Goal: Task Accomplishment & Management: Complete application form

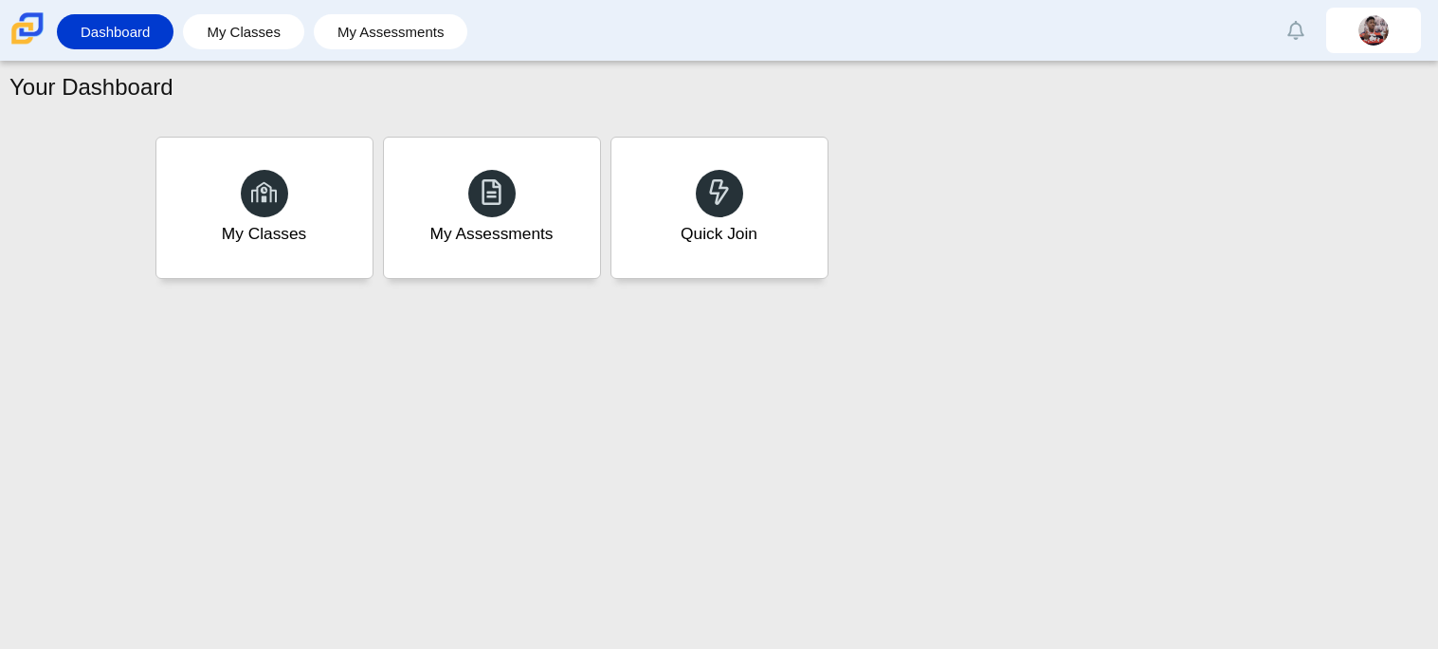
click at [742, 246] on div "Quick Join" at bounding box center [719, 234] width 77 height 24
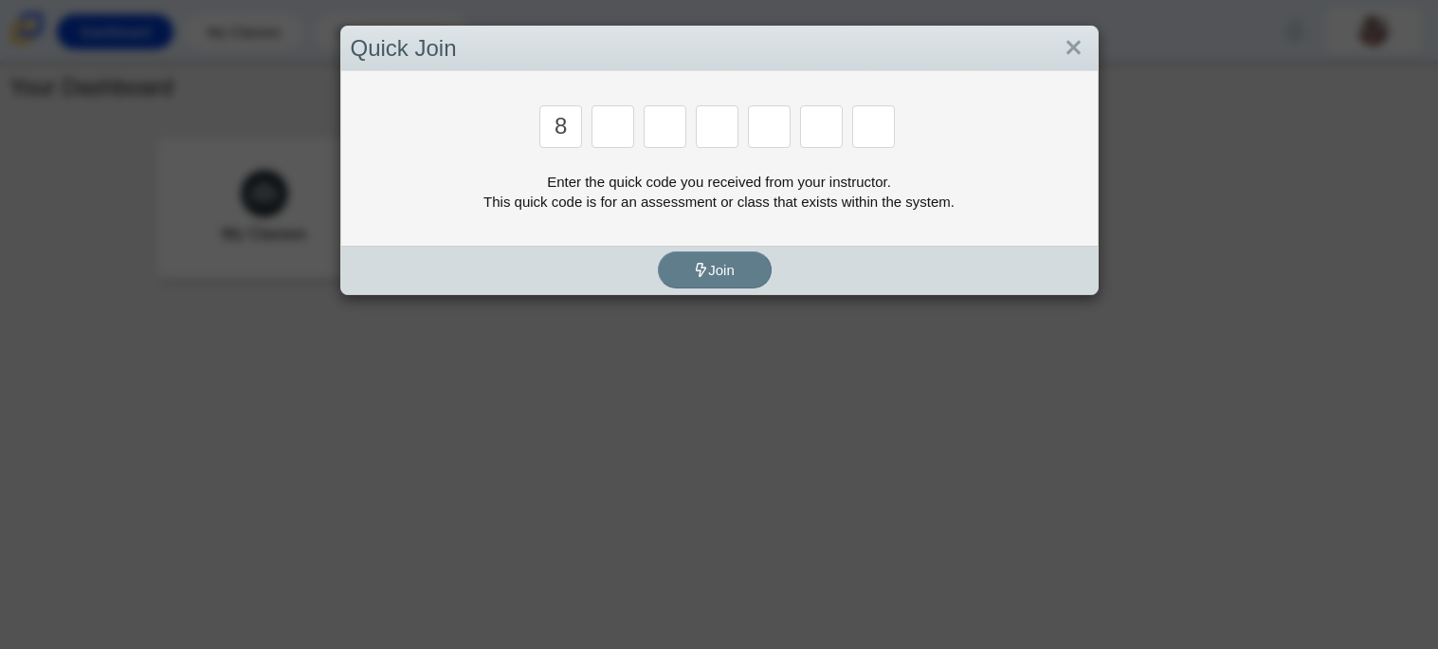
type input "8"
type input "y"
type input "k"
type input "w"
type input "v"
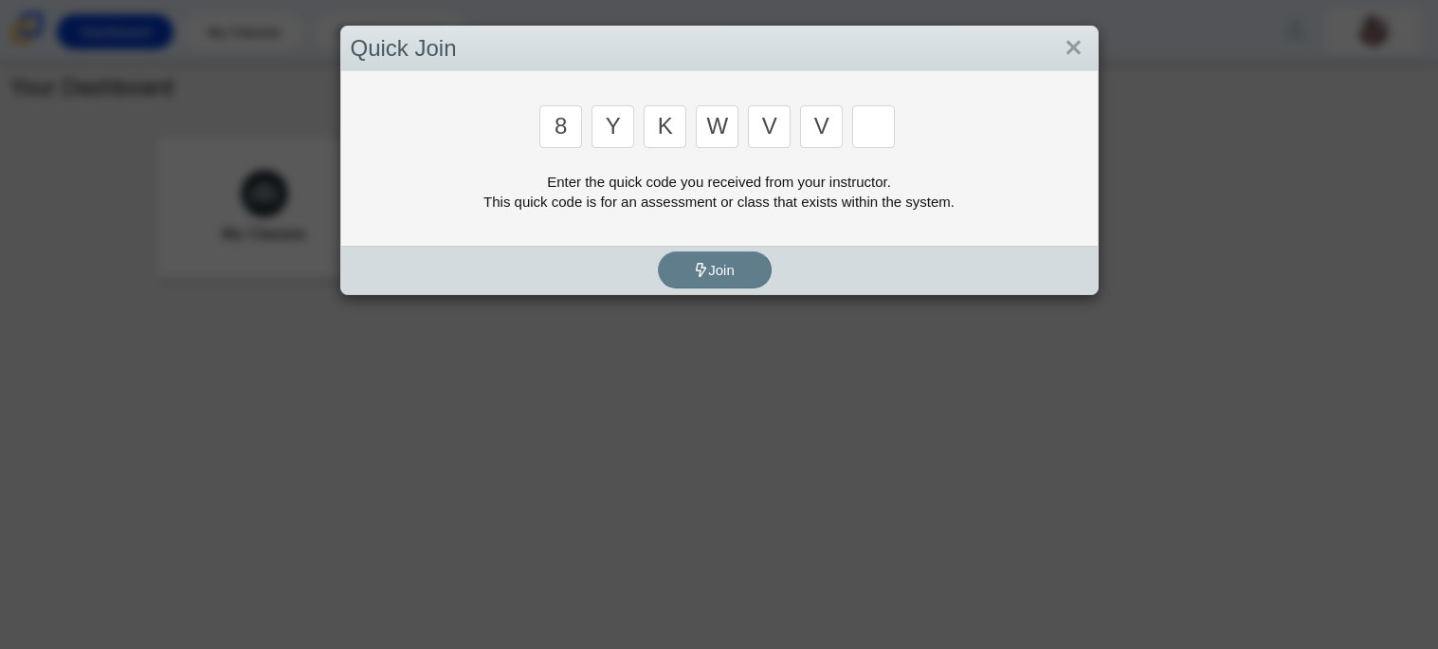
type input "v"
type input "k"
type input "w"
type input "v"
type input "d"
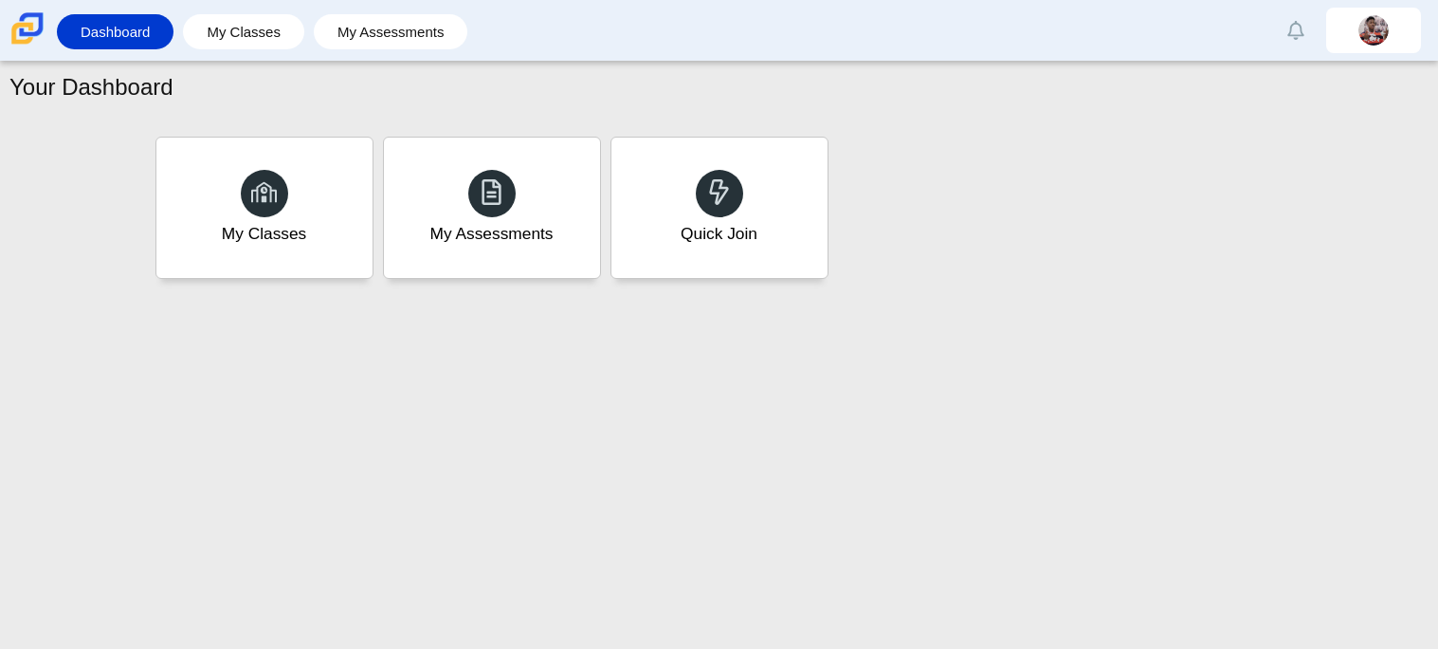
type input "3"
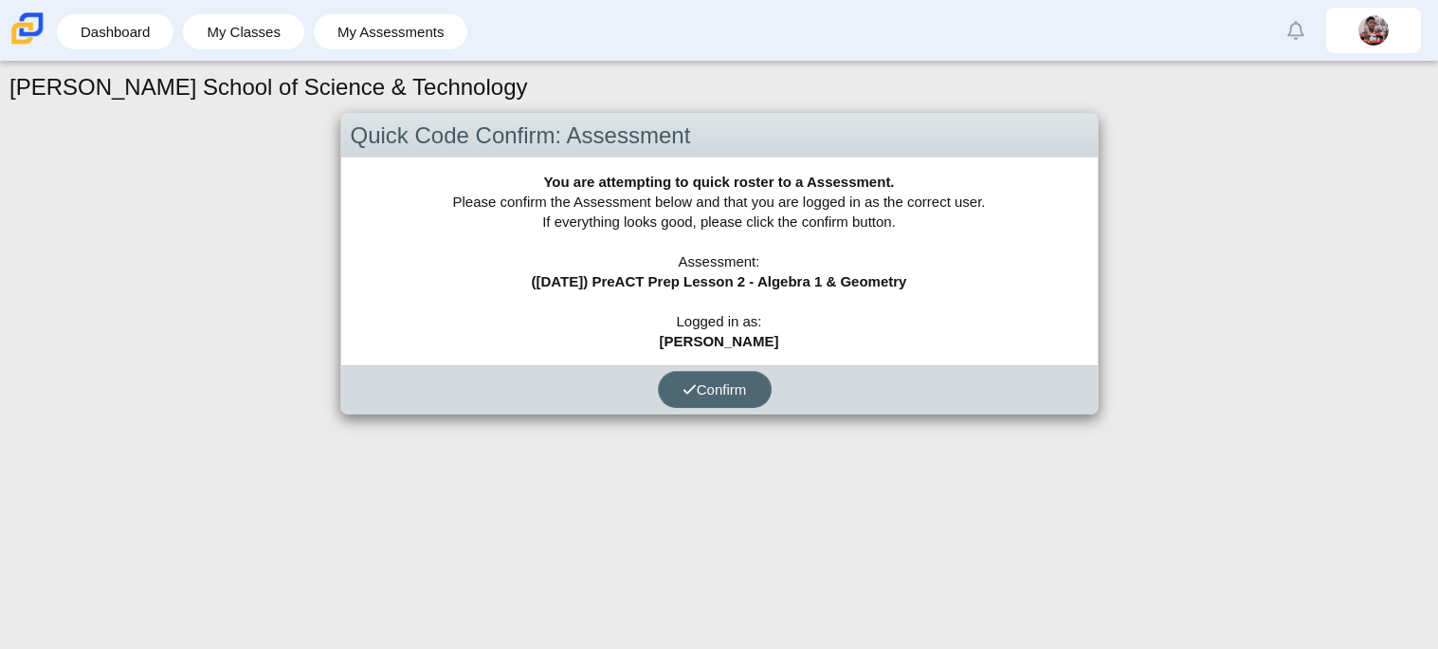
click at [718, 386] on span "Confirm" at bounding box center [715, 389] width 64 height 16
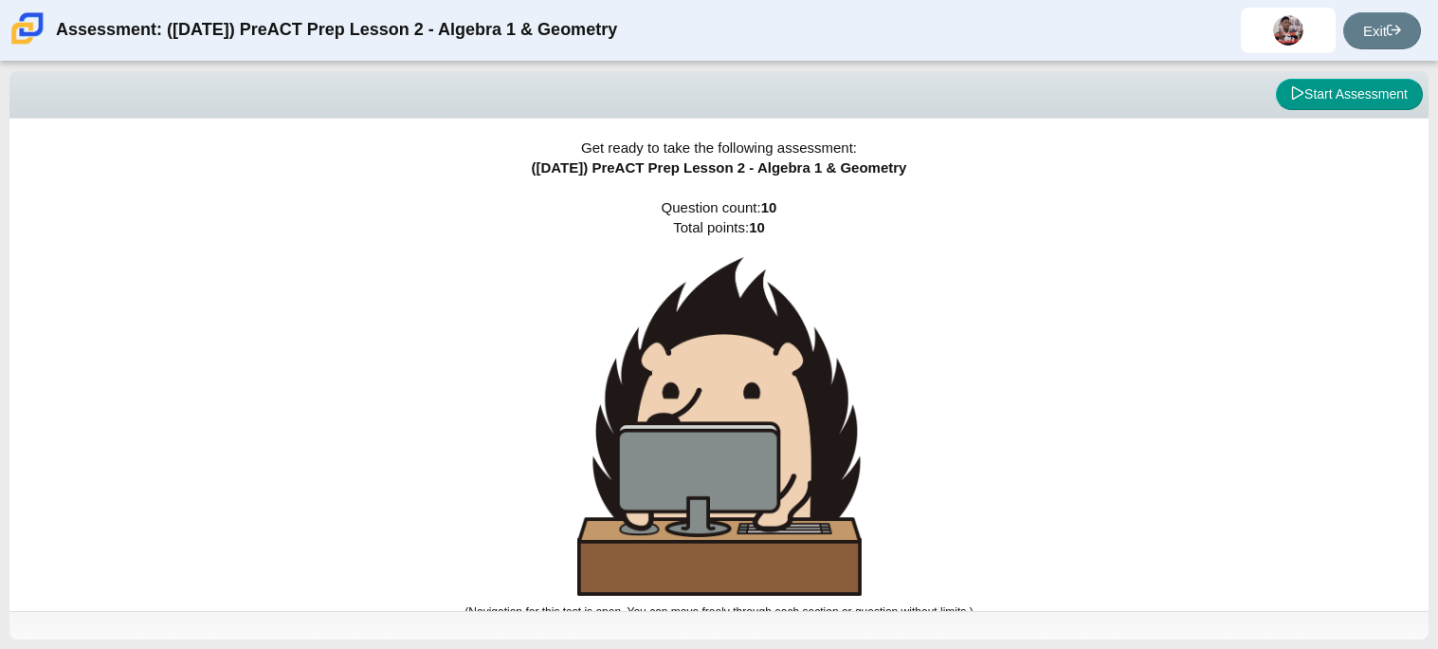
scroll to position [10, 0]
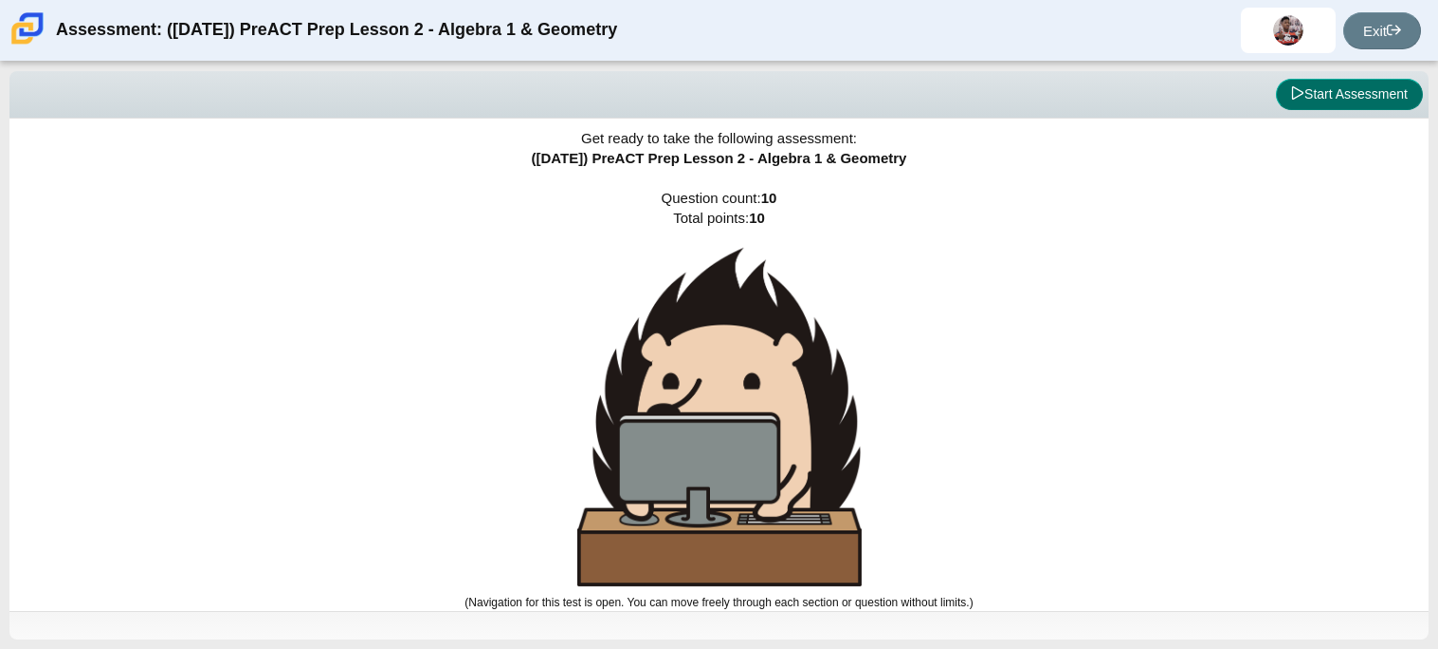
click at [1321, 85] on button "Start Assessment" at bounding box center [1349, 95] width 147 height 32
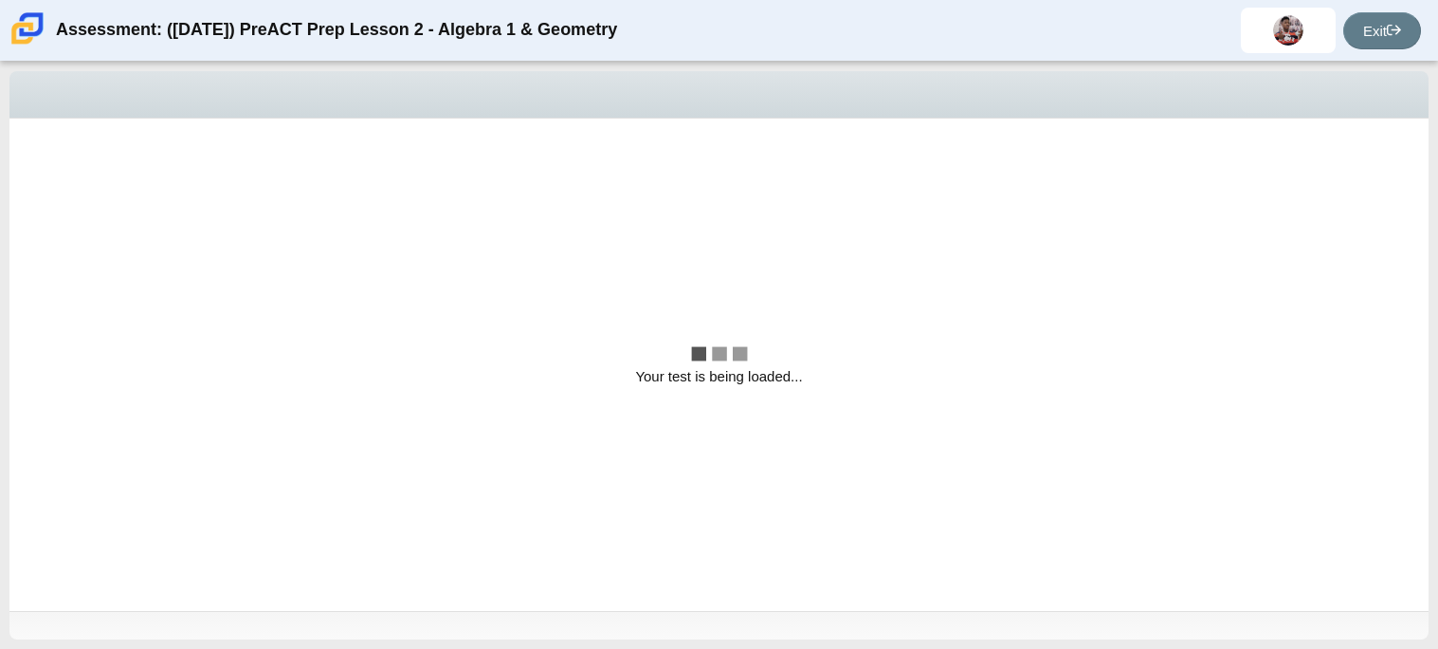
scroll to position [0, 0]
select select "bbf5d072-3e0b-44c4-9a12-6e7c9033f65b"
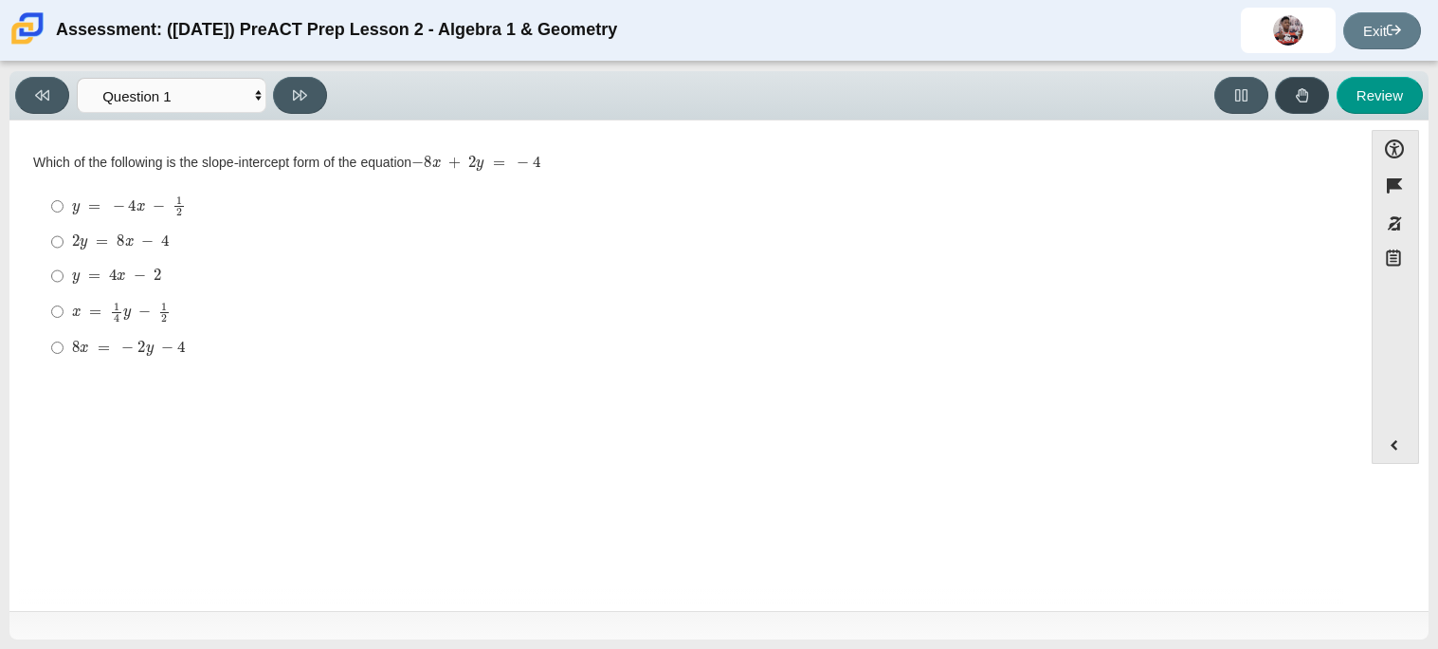
click at [1321, 85] on button at bounding box center [1302, 95] width 54 height 37
click at [119, 203] on mjx-c "Assessment items" at bounding box center [119, 206] width 12 height 10
click at [64, 203] on input "y = − 4 x − 1 2 y = − 4 x − 1 2" at bounding box center [57, 206] width 12 height 37
radio input "true"
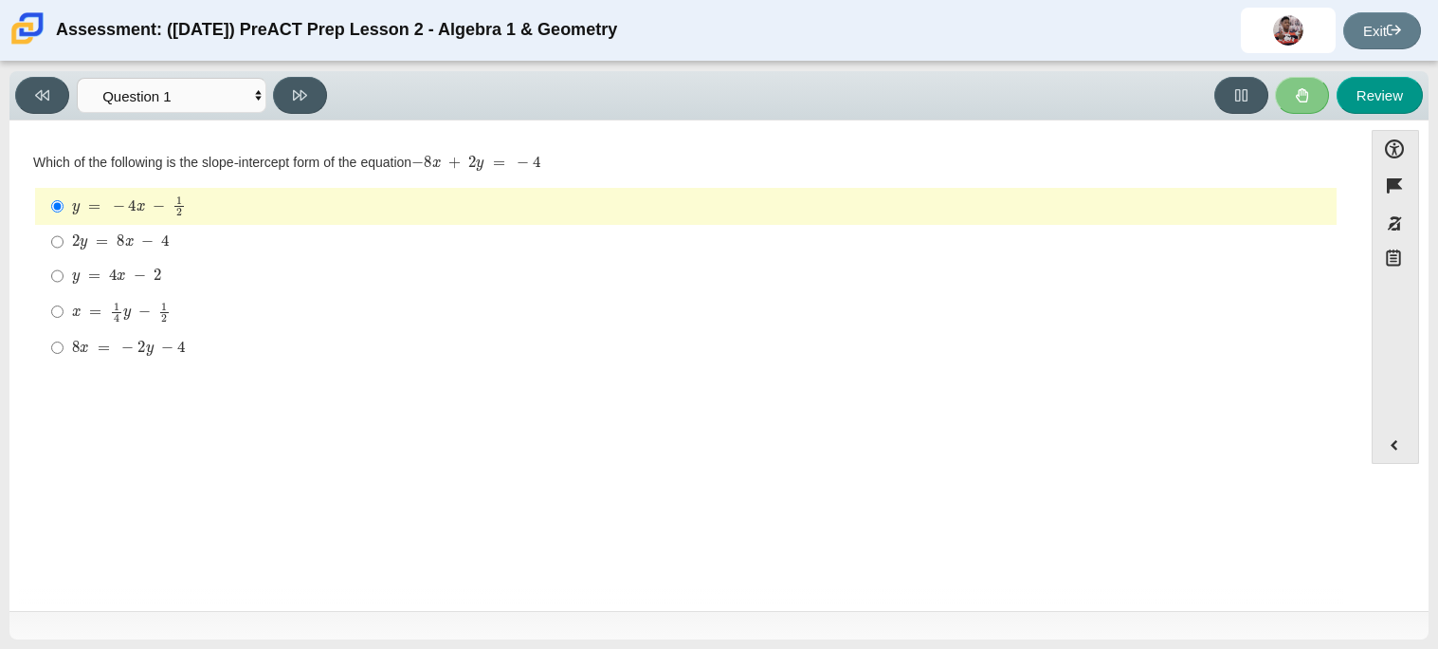
click at [105, 200] on mjx-math "Assessment items" at bounding box center [129, 205] width 114 height 21
click at [64, 200] on input "y = − 4 x − 1 2 y = − 4 x − 1 2" at bounding box center [57, 206] width 12 height 37
click at [46, 203] on label "y = − 4 x − 1 2 y = − 4 x − 1 2" at bounding box center [687, 206] width 1299 height 37
click at [51, 203] on input "y = − 4 x − 1 2 y = − 4 x − 1 2" at bounding box center [57, 206] width 12 height 37
click at [88, 203] on mjx-c "Assessment items" at bounding box center [94, 206] width 12 height 10
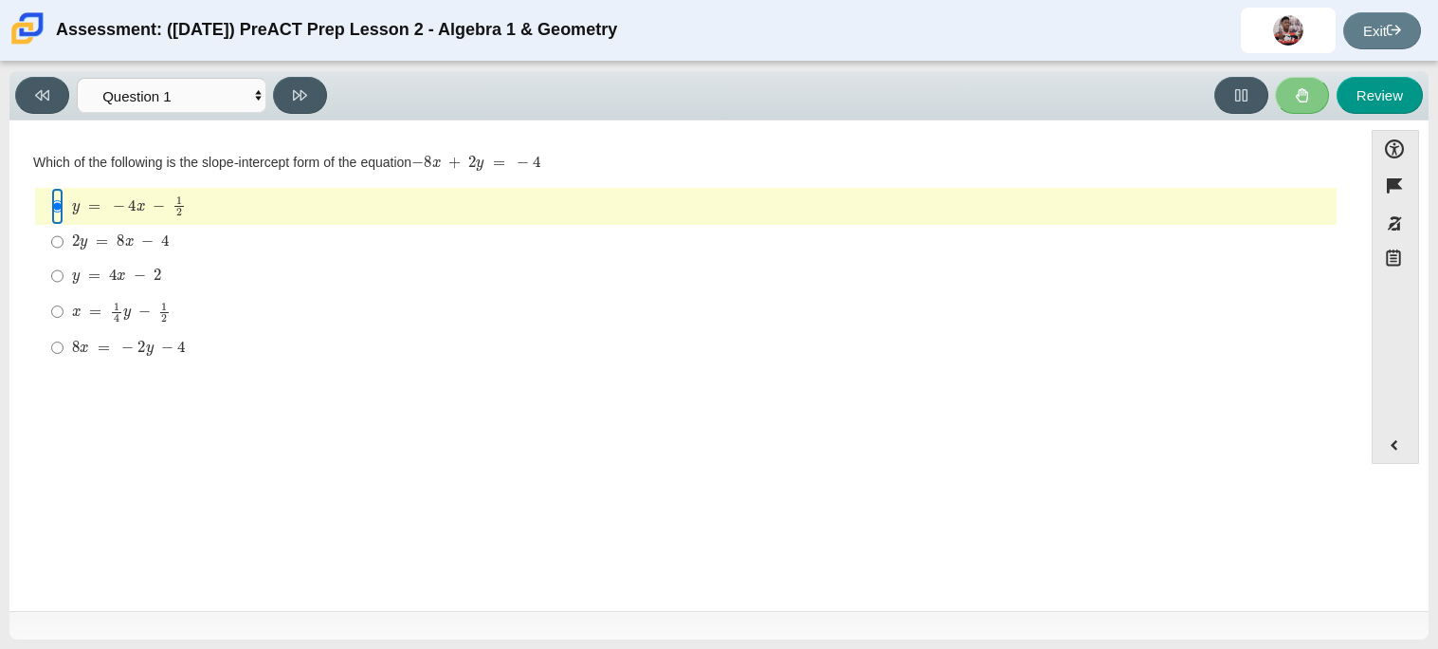
click at [64, 203] on input "y = − 4 x − 1 2 y = − 4 x − 1 2" at bounding box center [57, 206] width 12 height 37
click at [100, 270] on mjx-math "Assessment items" at bounding box center [116, 276] width 89 height 16
click at [64, 270] on input "y = 4 x − 2 y = 4 x − 2" at bounding box center [57, 276] width 12 height 34
radio input "true"
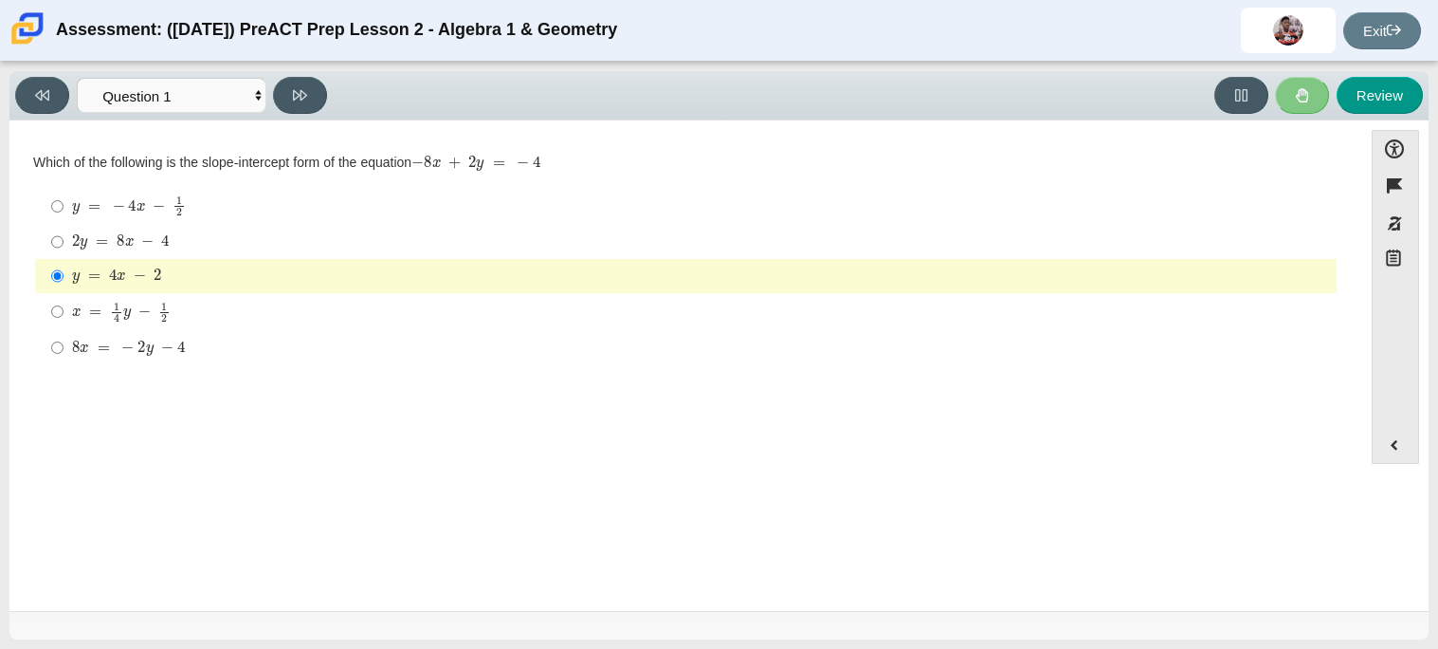
click at [887, 221] on label "y = − 4 x − 1 2 y = − 4 x − 1 2" at bounding box center [687, 206] width 1299 height 37
click at [64, 221] on input "y = − 4 x − 1 2 y = − 4 x − 1 2" at bounding box center [57, 206] width 12 height 37
radio input "true"
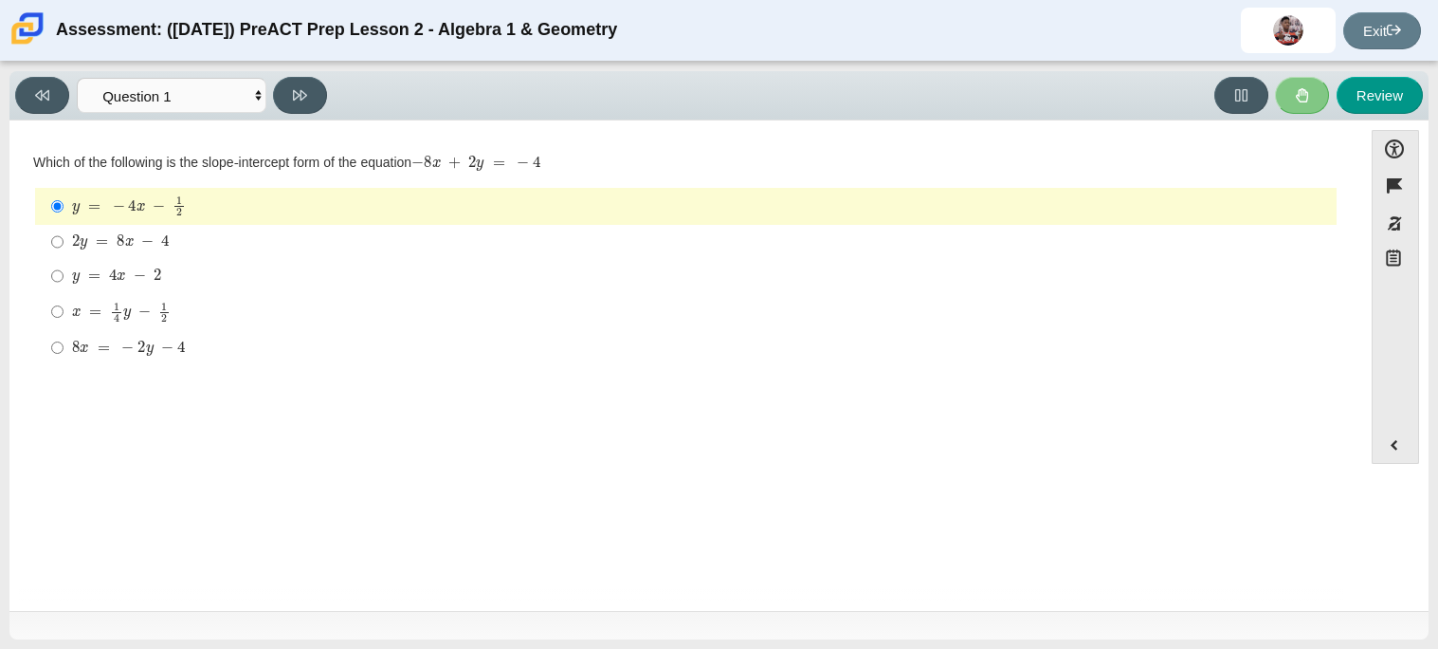
click at [865, 180] on div "Which of the following is the slope-intercept form of the equation − 8 x + 2 y …" at bounding box center [686, 260] width 1306 height 213
click at [879, 116] on div "Viewing Question 1 of 10 in Pacing Mode Questions Question 1 Question 2 Questio…" at bounding box center [718, 95] width 1419 height 49
click at [533, 288] on label "y = 4 x − 2 y = 4 x − 2" at bounding box center [687, 276] width 1299 height 34
click at [64, 288] on input "y = 4 x − 2 y = 4 x − 2" at bounding box center [57, 276] width 12 height 34
radio input "true"
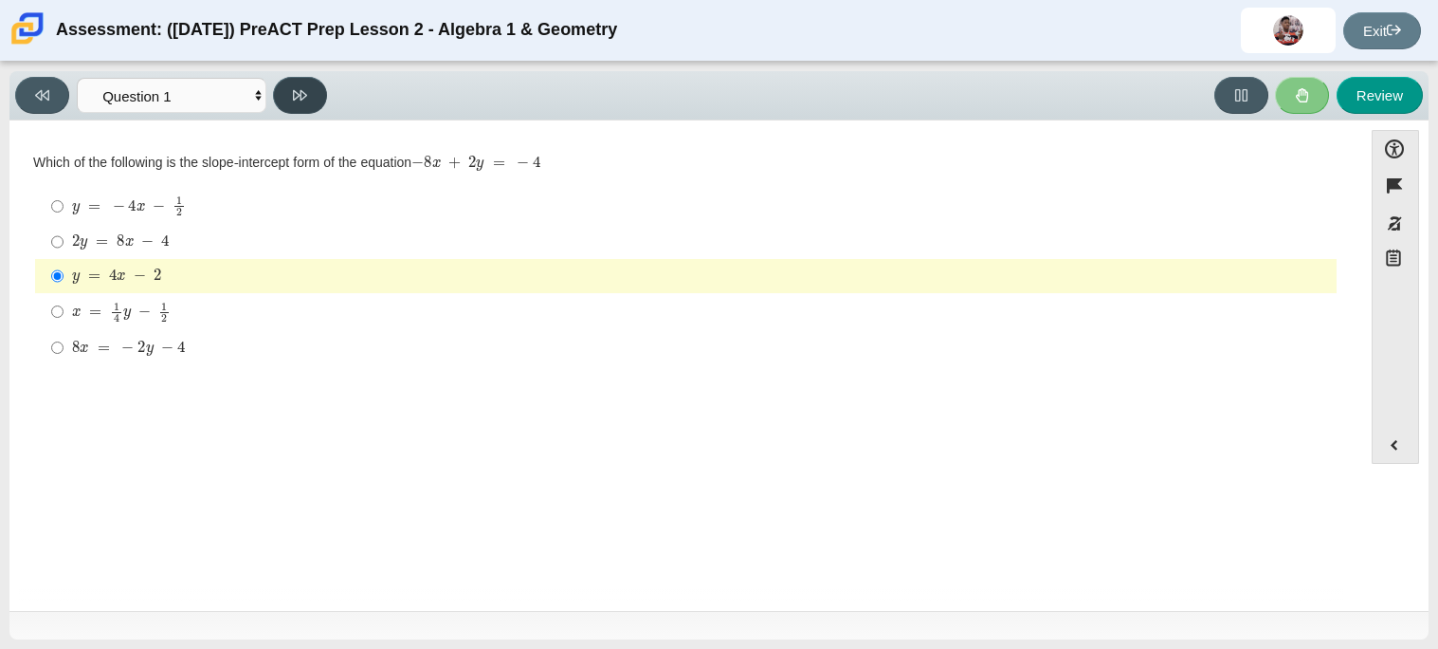
click at [305, 100] on icon at bounding box center [300, 95] width 14 height 14
select select "ed62e223-81bd-4cbf-ab48-ab975844bd1f"
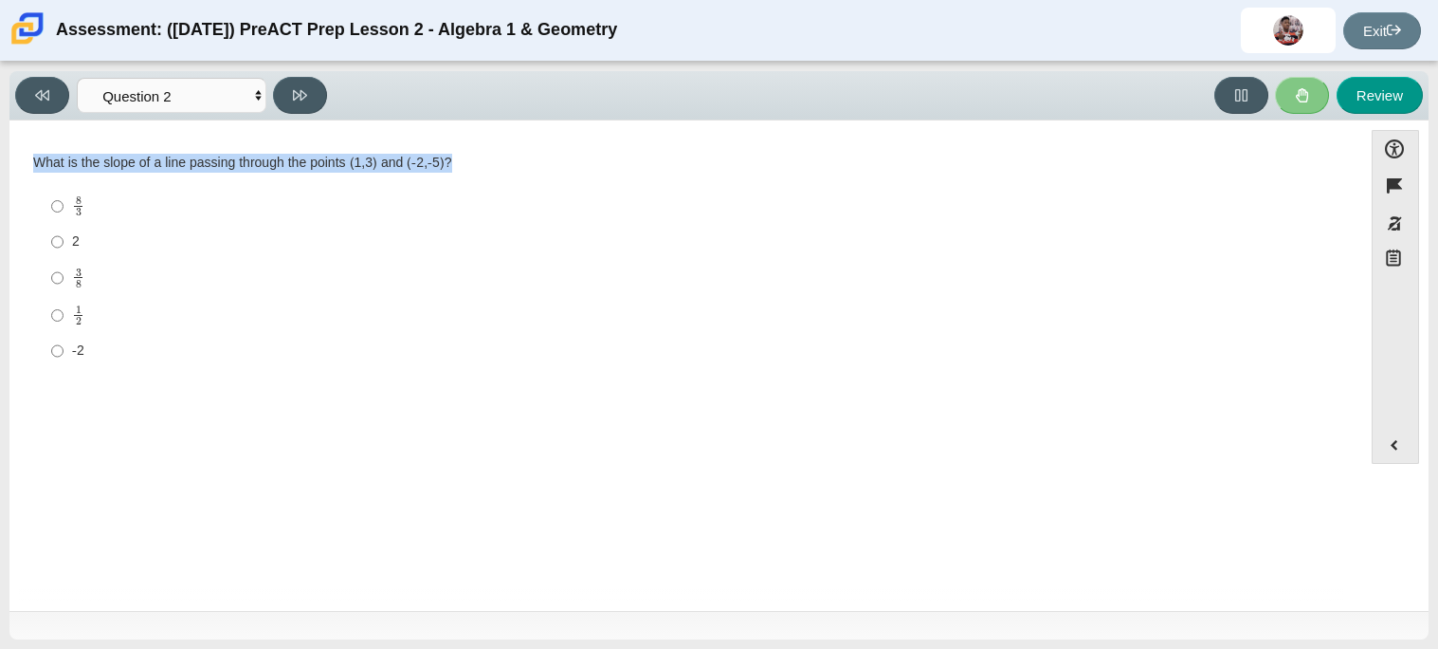
drag, startPoint x: 36, startPoint y: 159, endPoint x: 450, endPoint y: 153, distance: 414.4
click at [450, 154] on div "What is the slope of a line passing through the points (1,3) and (-2,-5)?" at bounding box center [686, 163] width 1306 height 19
copy div "What is the slope of a line passing through the points (1,3) and (-2,-5)?"
click at [123, 597] on div "Question Which of the following is the slope-intercept form of the equation − 8…" at bounding box center [686, 369] width 1334 height 468
click at [78, 212] on mjx-c "Assessment items" at bounding box center [79, 212] width 6 height 8
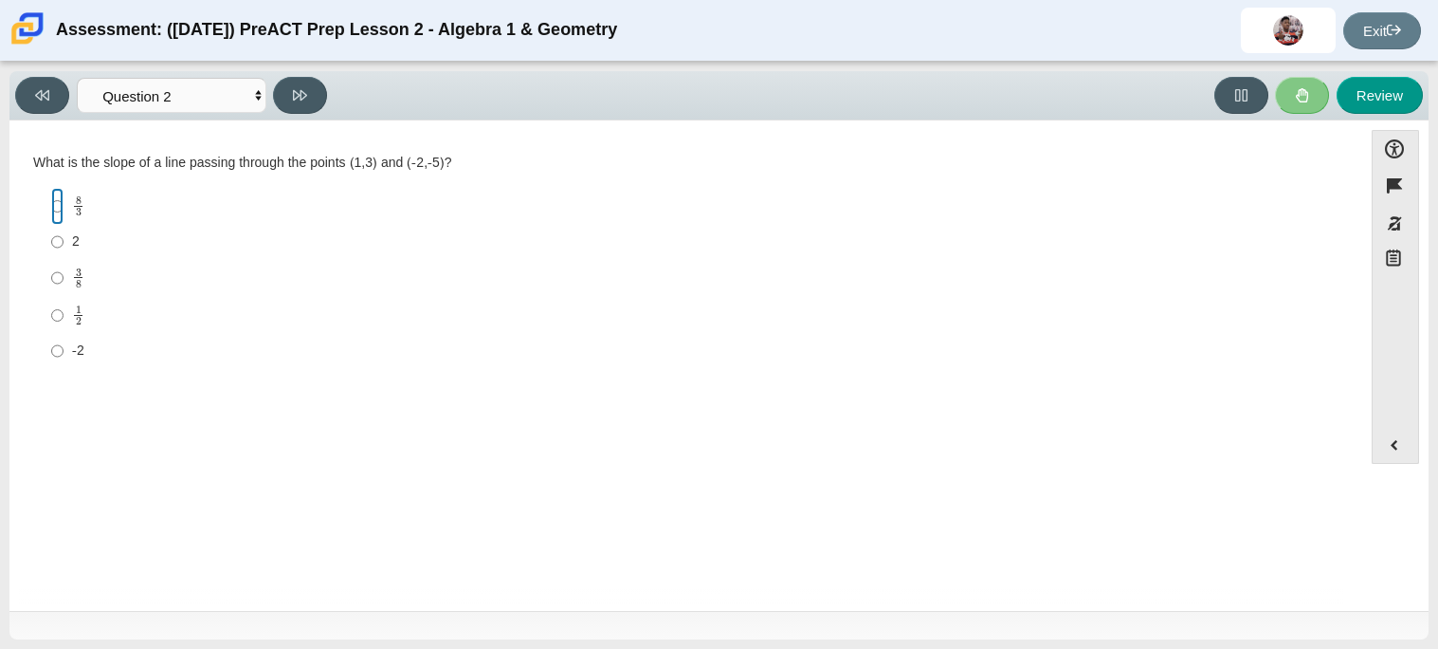
click at [64, 212] on input "8 3 8 thirds" at bounding box center [57, 206] width 12 height 37
radio input "true"
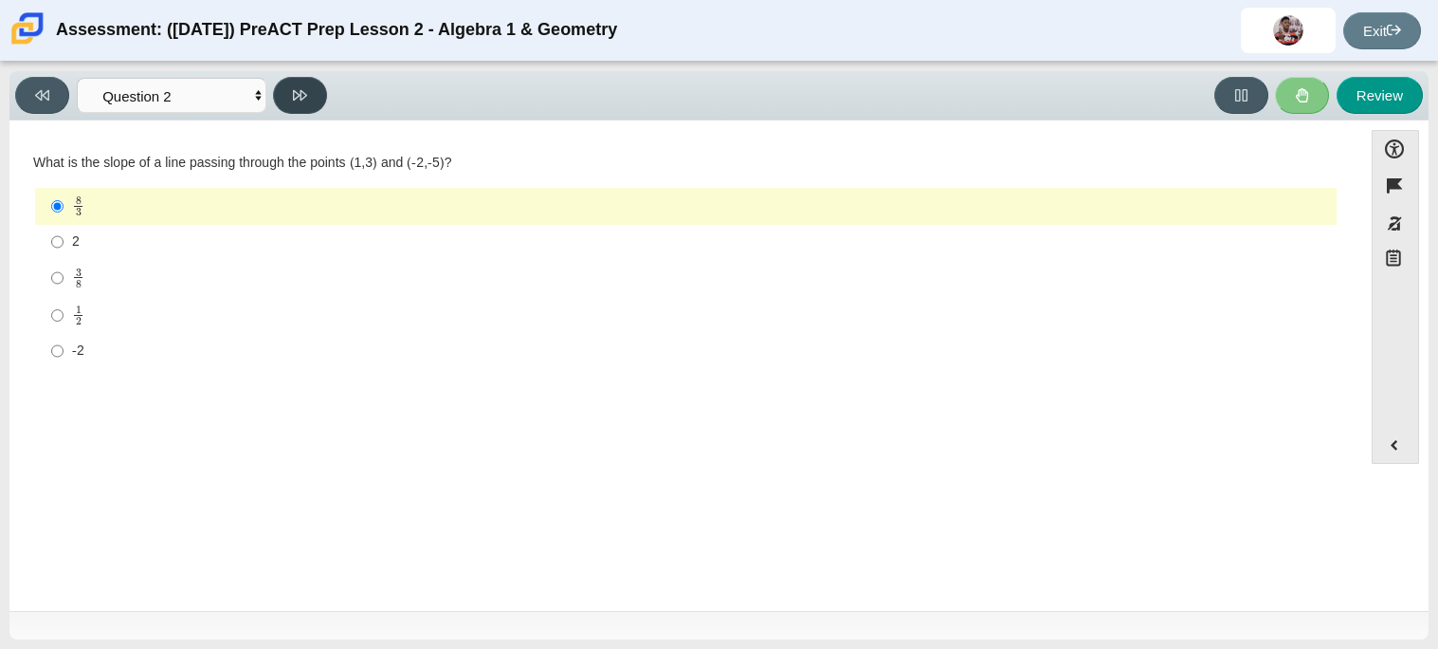
click at [294, 97] on icon at bounding box center [300, 95] width 14 height 10
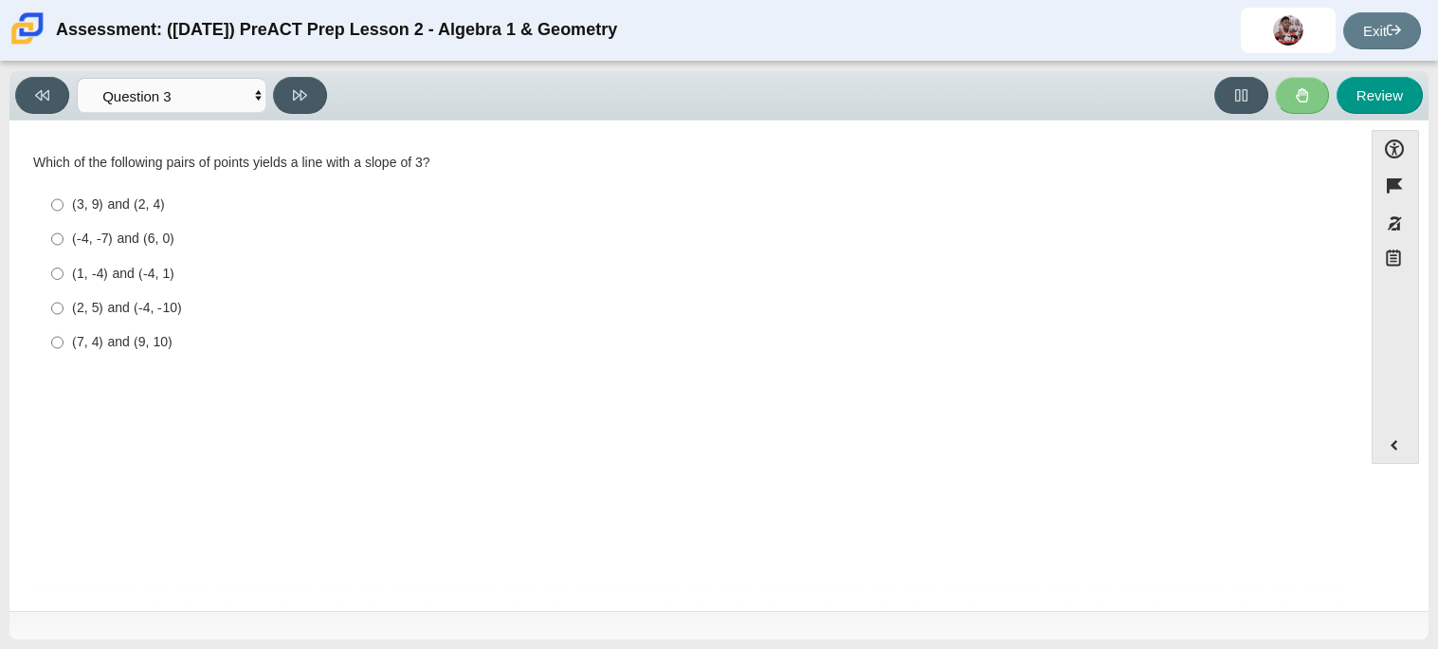
click at [33, 116] on div "Viewing Question 3 of 10 in Pacing Mode Questions Question 1 Question 2 Questio…" at bounding box center [718, 95] width 1419 height 49
click at [40, 104] on button at bounding box center [42, 95] width 54 height 37
select select "ed62e223-81bd-4cbf-ab48-ab975844bd1f"
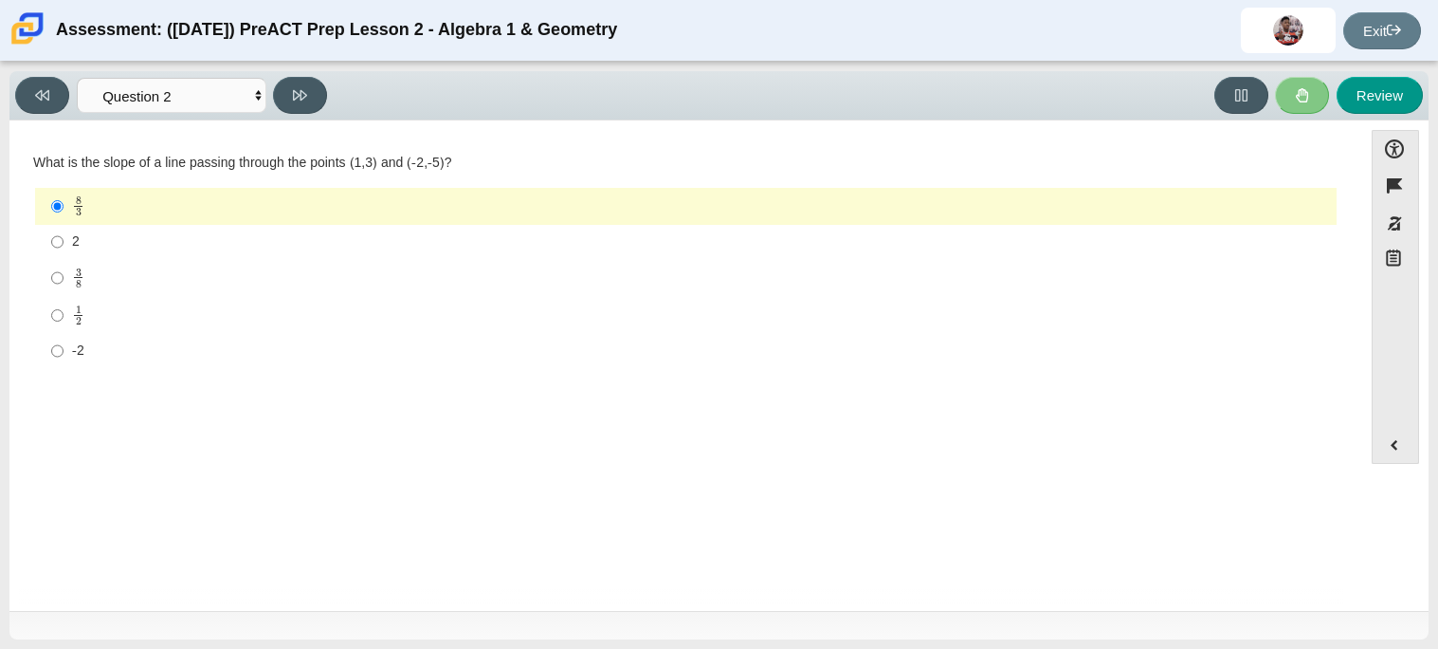
click at [63, 265] on label "3 8 3 eighths" at bounding box center [687, 277] width 1299 height 37
click at [63, 265] on input "3 8 3 eighths" at bounding box center [57, 277] width 12 height 37
radio input "true"
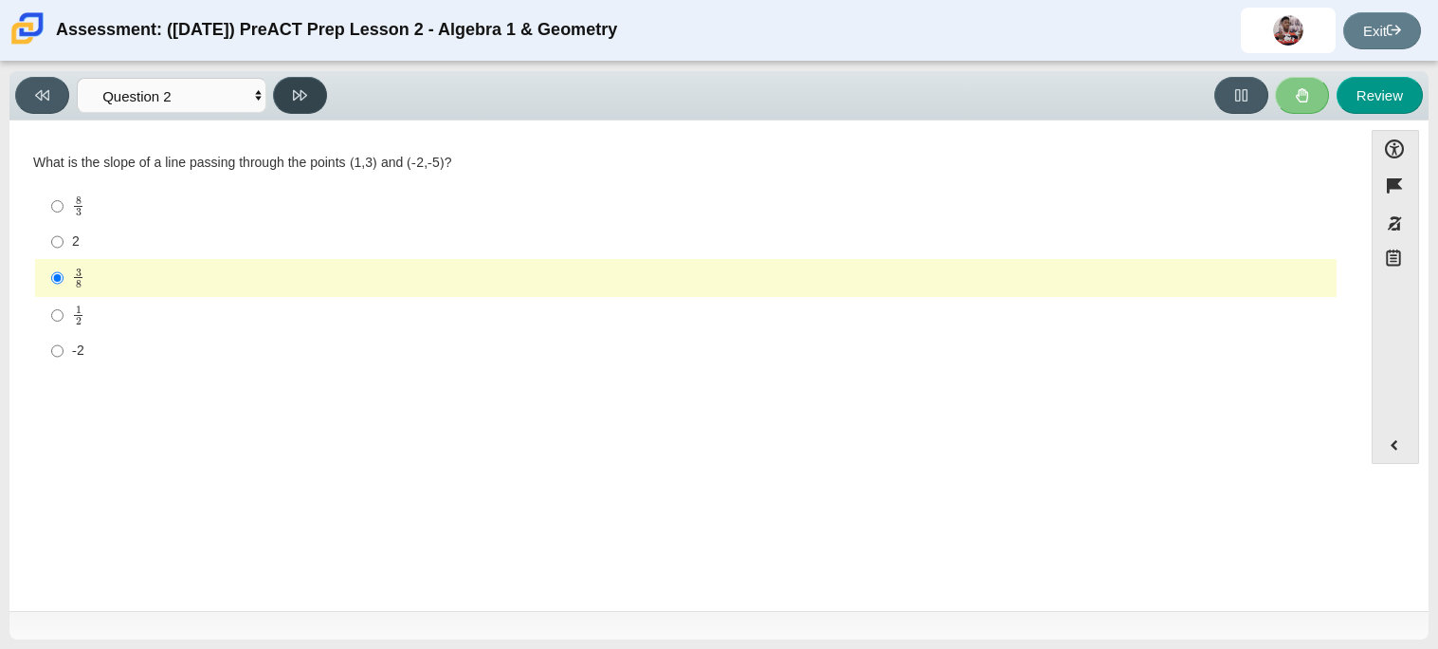
click at [311, 82] on button at bounding box center [300, 95] width 54 height 37
select select "97f4f5fa-a52e-4fed-af51-565bfcdf47cb"
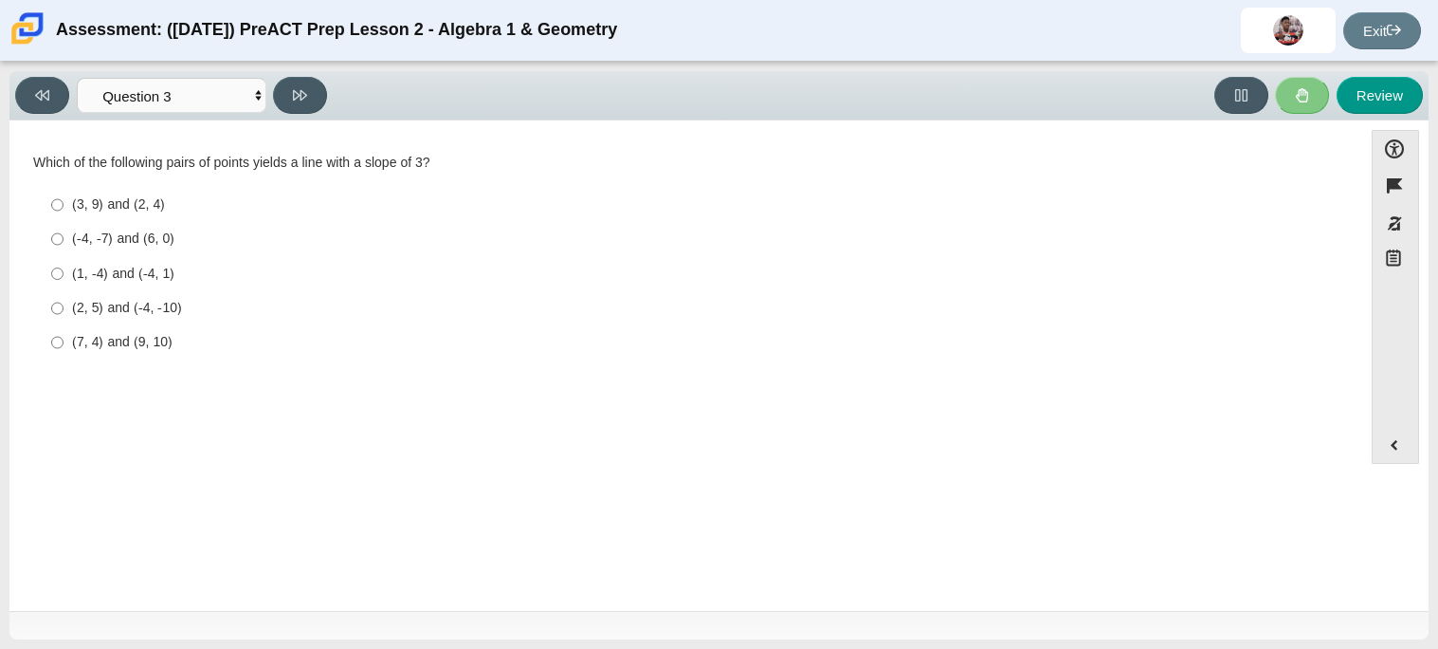
click at [91, 200] on div "(3, 9) and (2, 4)" at bounding box center [700, 204] width 1257 height 19
click at [64, 200] on input "(3, 9) and (2, 4) (3, 9) and (2, 4)" at bounding box center [57, 205] width 12 height 34
radio input "true"
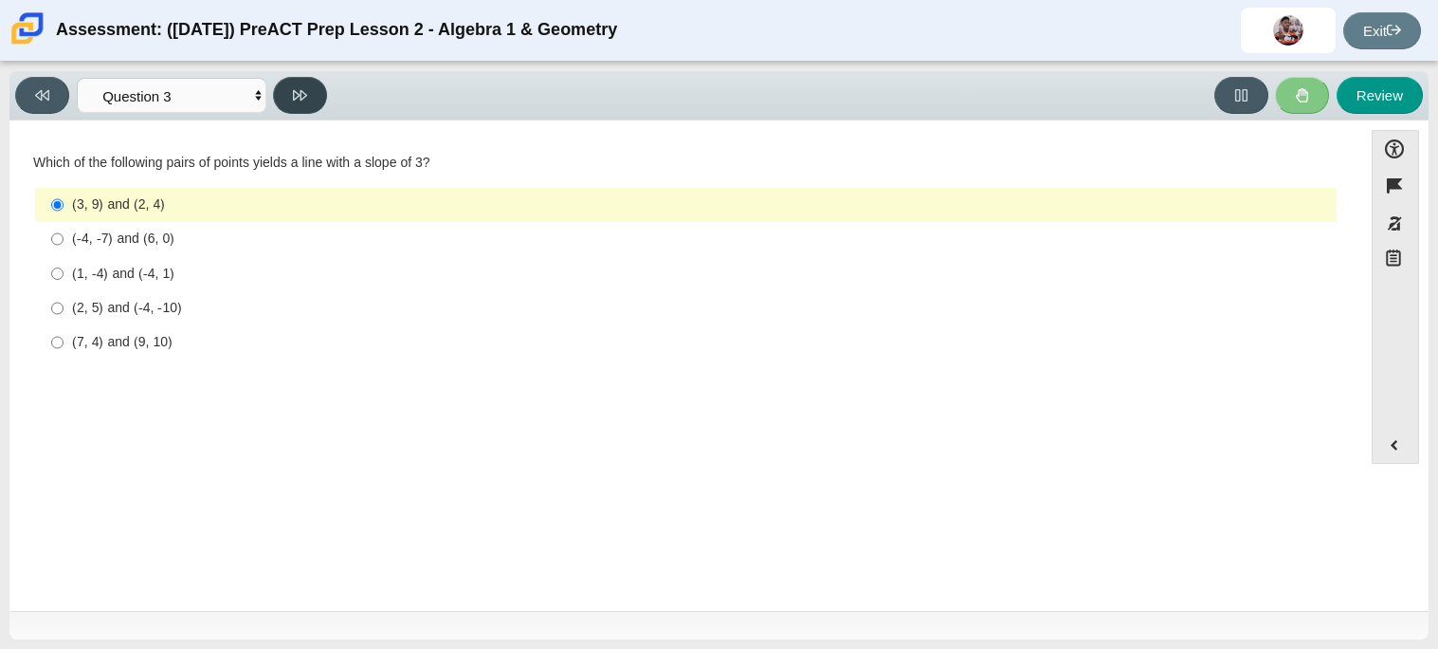
click at [299, 88] on icon at bounding box center [300, 95] width 14 height 14
select select "89427bb7-e313-4f00-988f-8b8255897029"
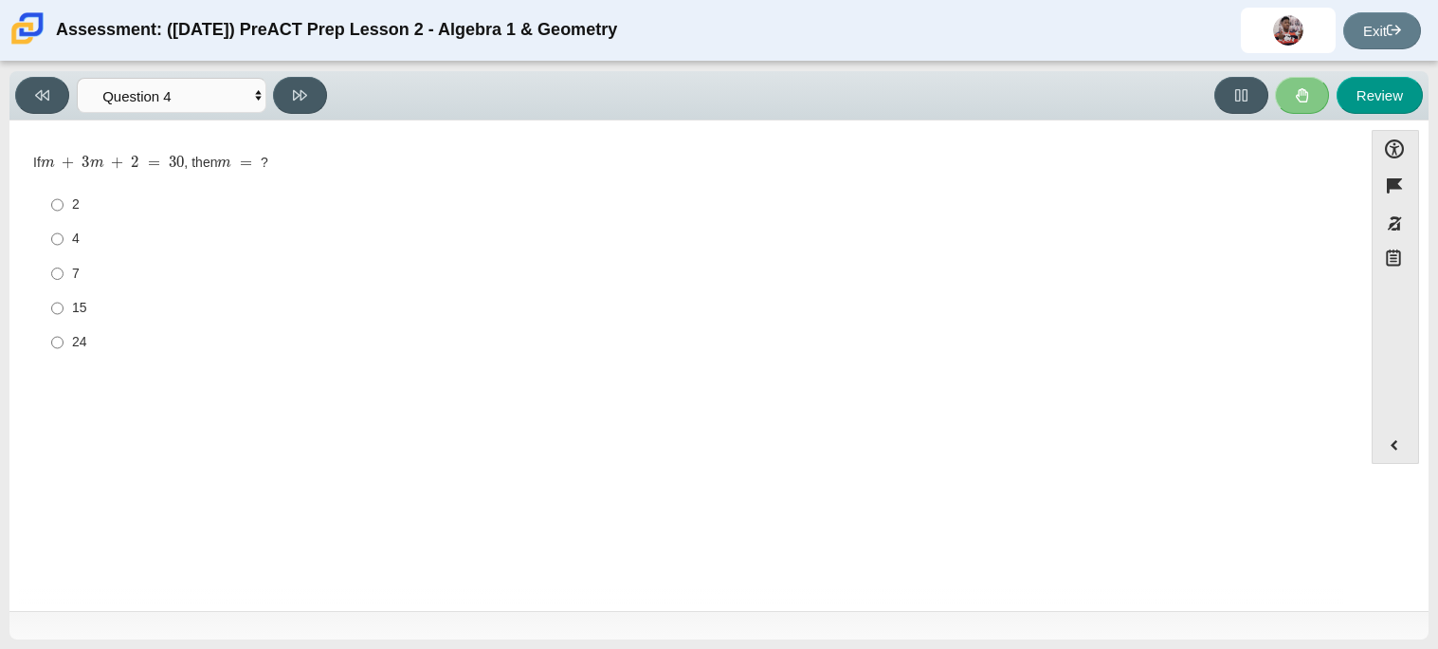
click at [64, 183] on div "If m + 3 m + 2 = 30 , then m = ? Responses 2 2 4 4 7 7 15 15 24 24" at bounding box center [686, 258] width 1306 height 208
click at [35, 153] on div "If m + 3 m + 2 = 30 , then m = ? Responses 2 2 4 4 7 7 15 15 24 24" at bounding box center [686, 255] width 1306 height 212
click at [28, 152] on div "Question If m + 3 m + 2 = 30 , then m = ? Responses 2 2 4 4 7 7 15 15 24 24" at bounding box center [686, 261] width 1334 height 224
drag, startPoint x: 32, startPoint y: 155, endPoint x: 280, endPoint y: 161, distance: 247.6
click at [280, 161] on div "If m + 3 m + 2 = 30 , then m = ?" at bounding box center [686, 163] width 1306 height 19
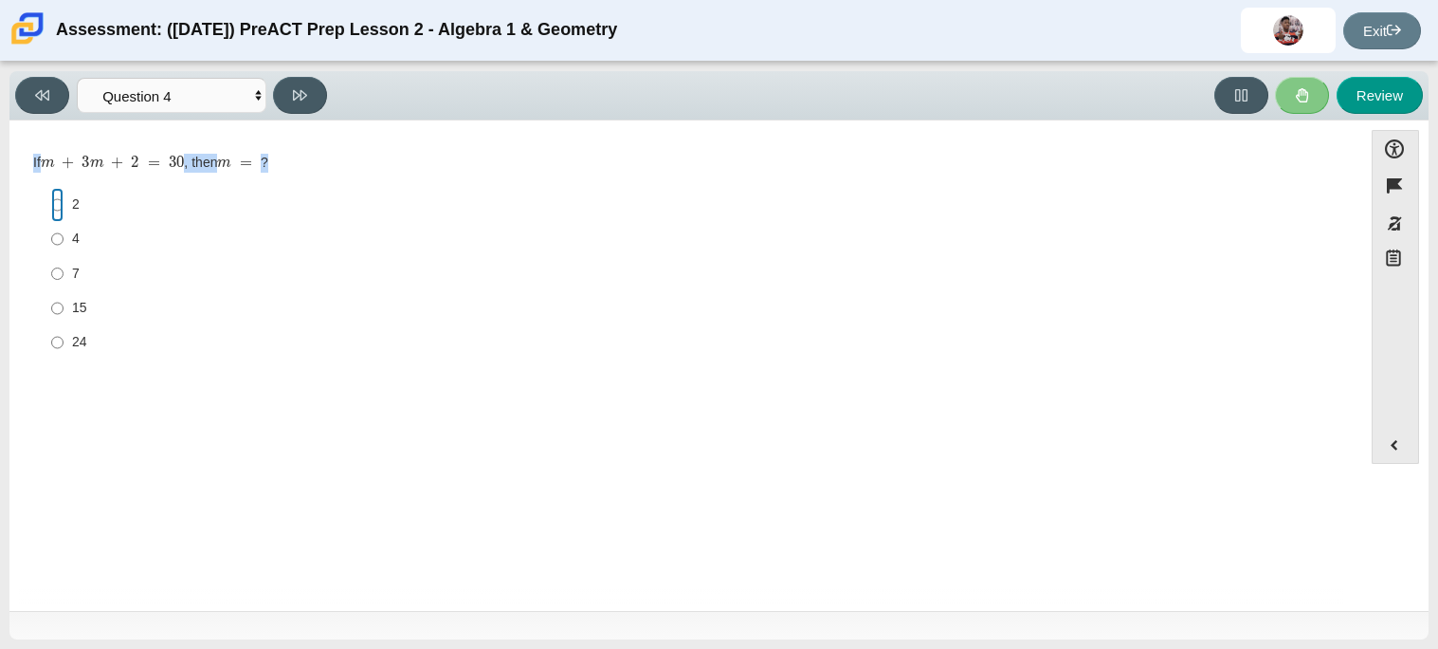
click at [60, 200] on input "2 2" at bounding box center [57, 205] width 12 height 34
radio input "true"
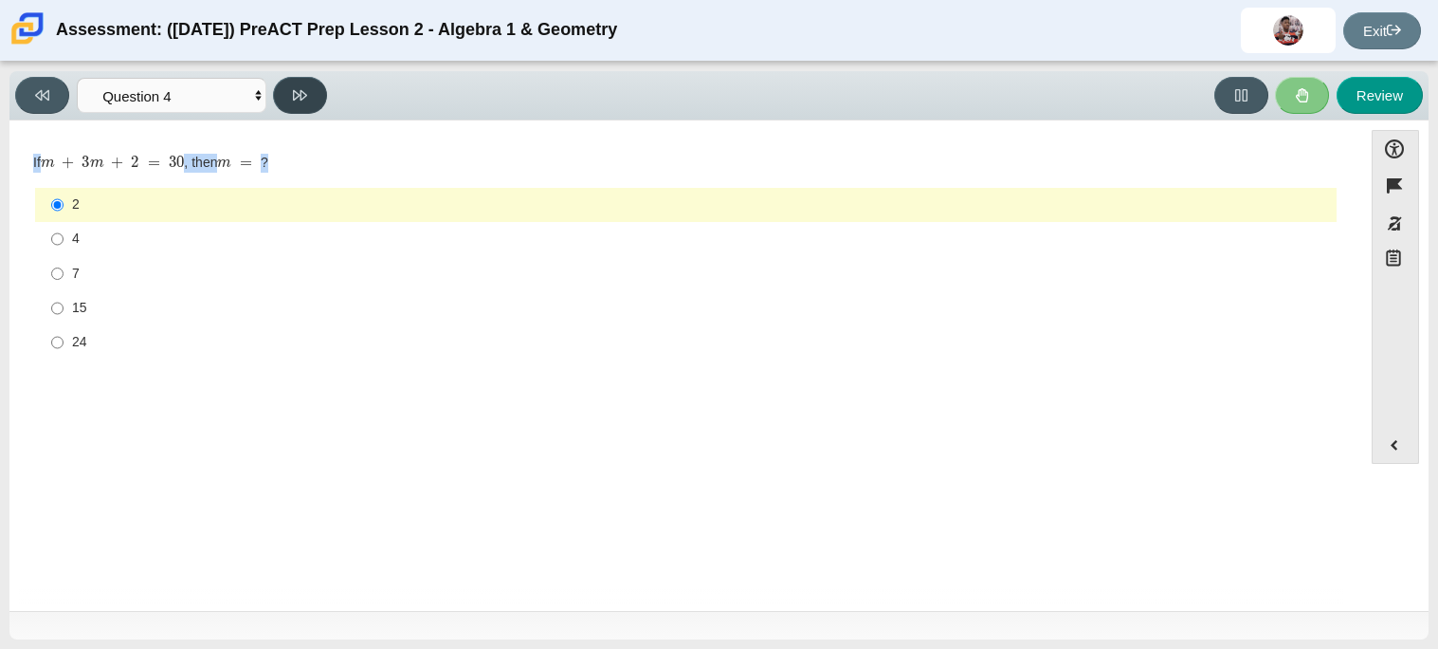
click at [316, 95] on button at bounding box center [300, 95] width 54 height 37
select select "489dcffd-4e6a-49cf-a9d6-ad1d4a911a4e"
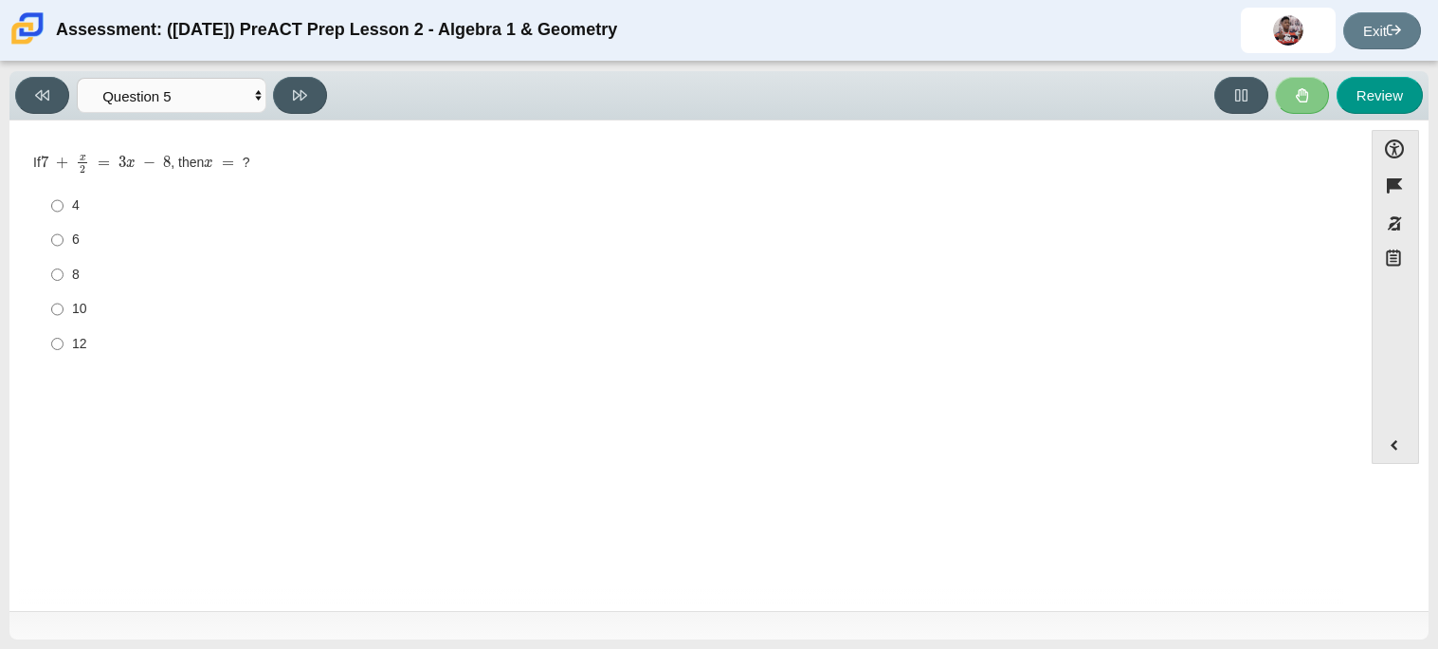
click at [64, 285] on label "8 8" at bounding box center [687, 274] width 1299 height 34
click at [64, 285] on input "8 8" at bounding box center [57, 274] width 12 height 34
radio input "true"
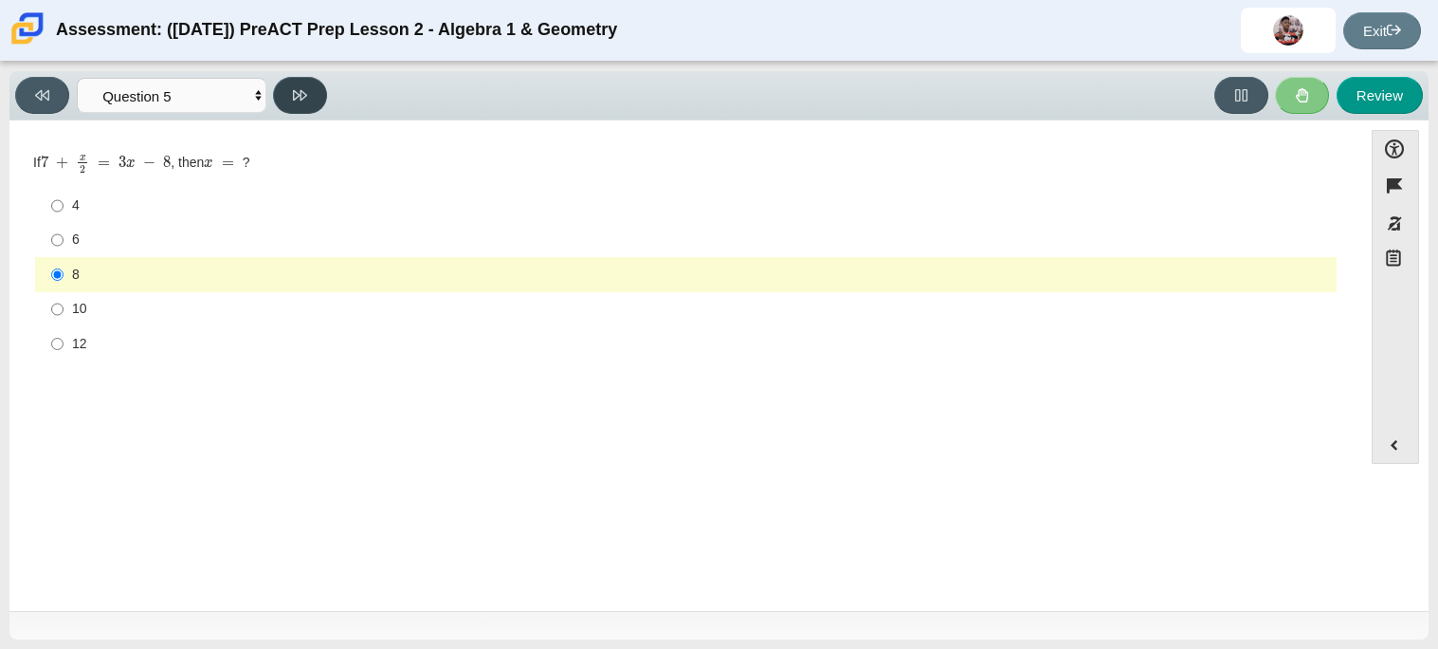
click at [291, 97] on button at bounding box center [300, 95] width 54 height 37
select select "210571de-36a6-4d8e-a361-ceff8ef801dc"
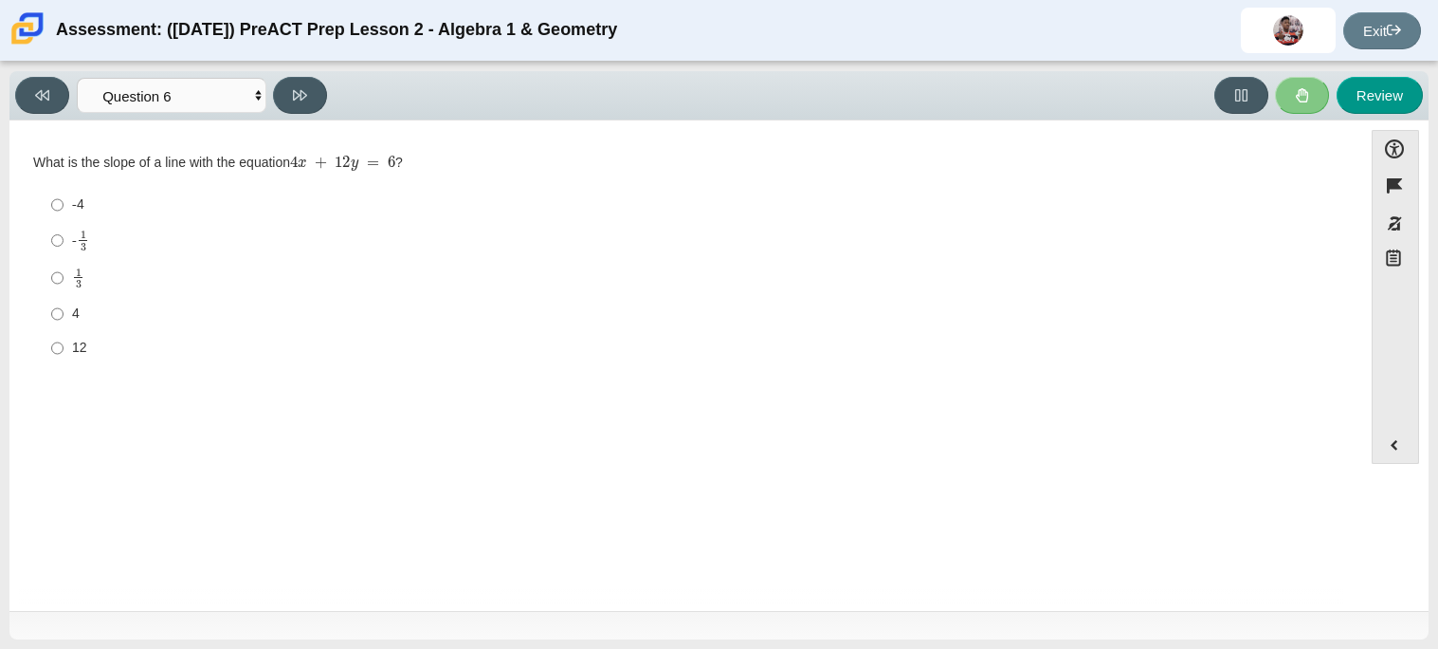
click at [76, 302] on label "4 4" at bounding box center [687, 314] width 1299 height 34
click at [64, 302] on input "4 4" at bounding box center [57, 314] width 12 height 34
radio input "true"
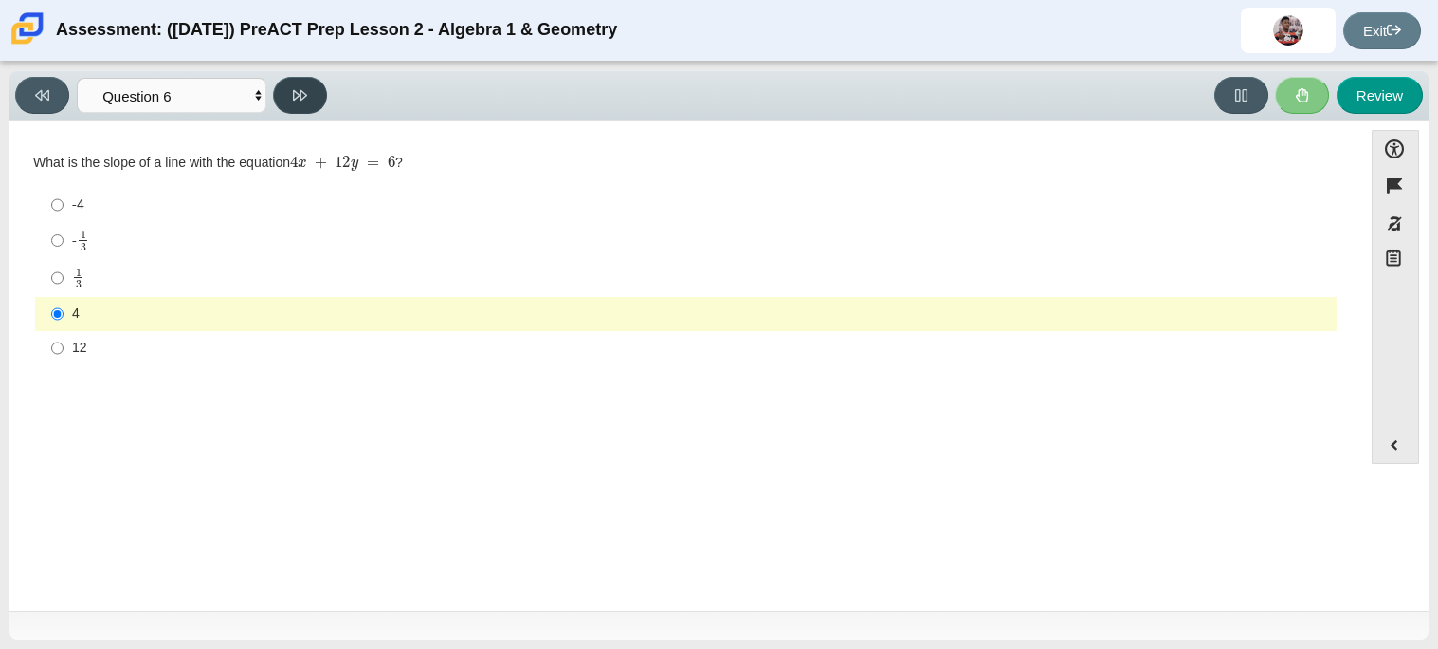
click at [290, 91] on button at bounding box center [300, 95] width 54 height 37
select select "ec95ace6-bebc-42b8-9428-40567494d4da"
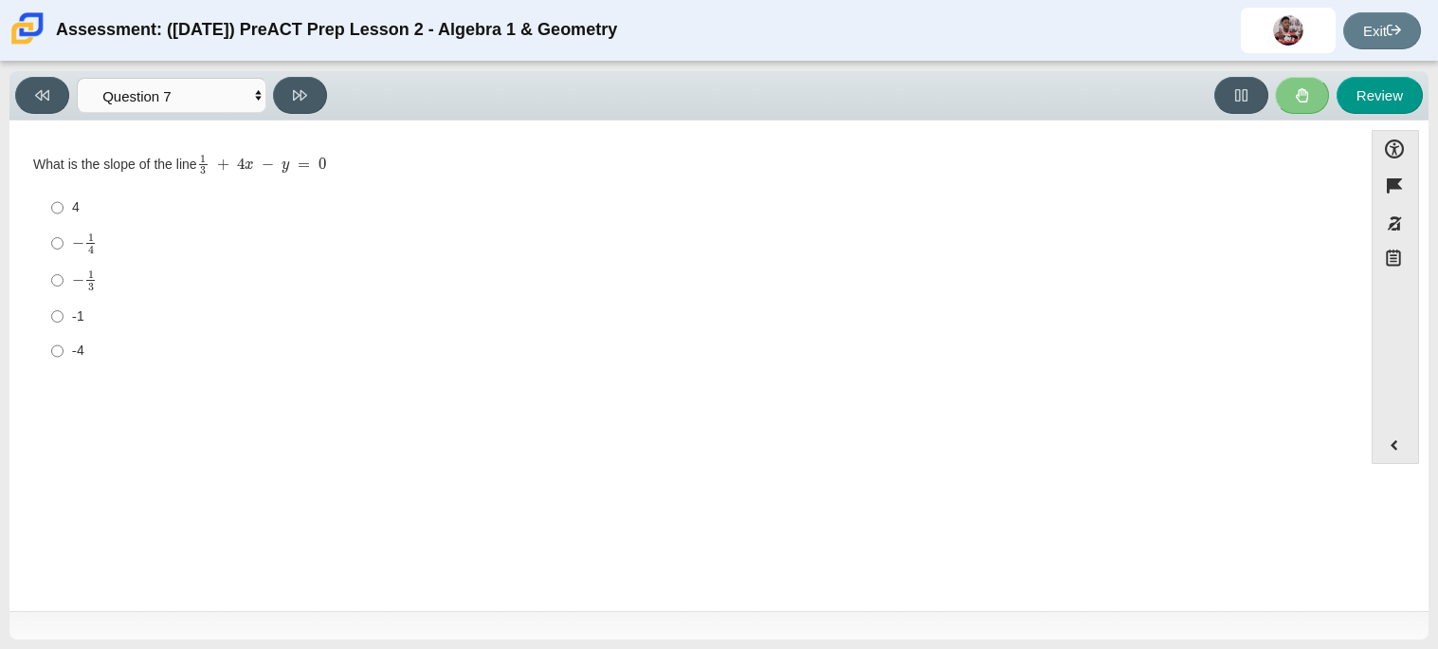
click at [71, 196] on label "4 4" at bounding box center [687, 208] width 1299 height 34
click at [64, 196] on input "4 4" at bounding box center [57, 208] width 12 height 34
radio input "true"
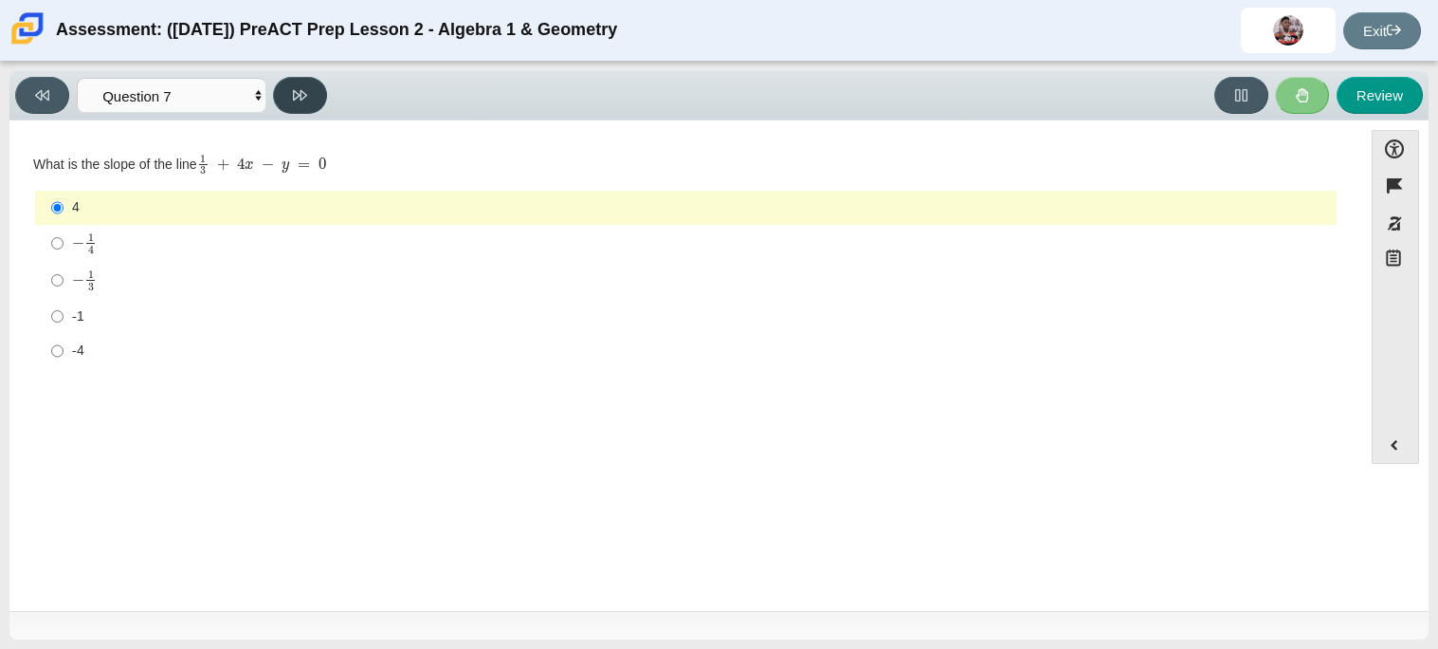
click at [289, 110] on button at bounding box center [300, 95] width 54 height 37
select select "ce81fe10-bf29-4b5e-8bd7-4f47f2fed4d8"
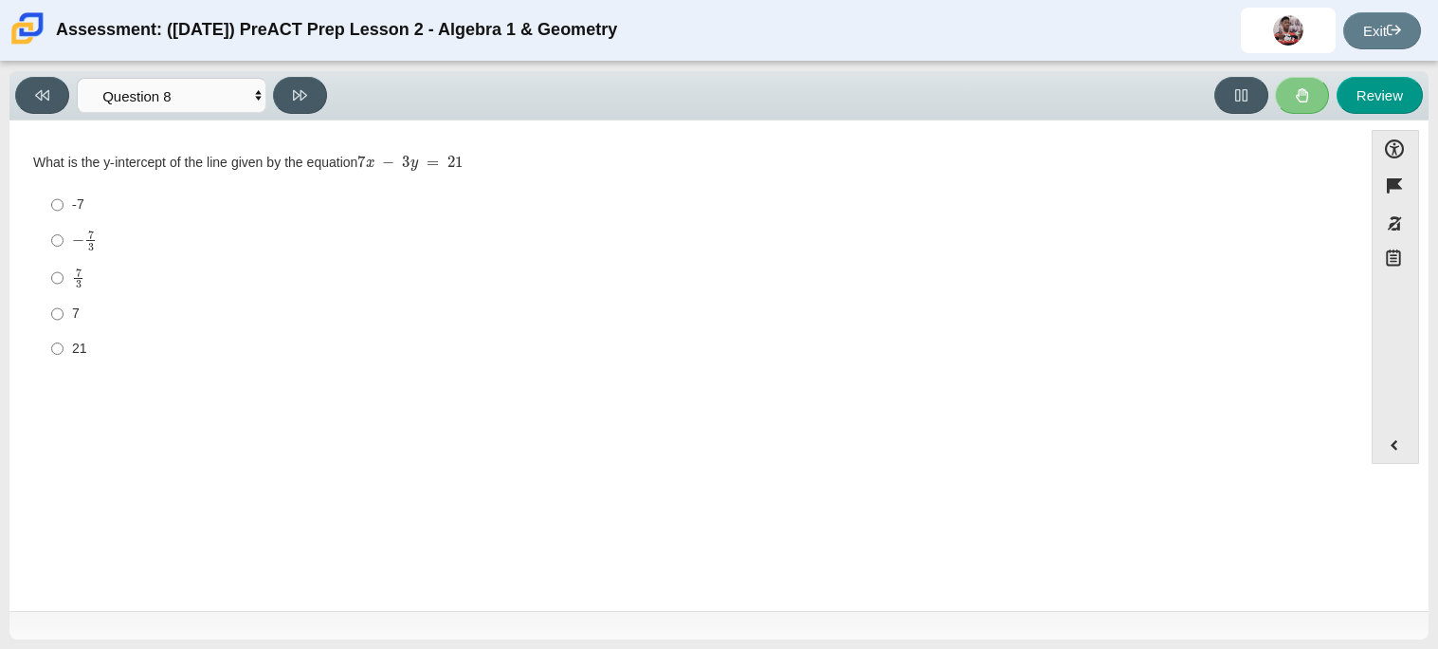
click at [76, 304] on div "7" at bounding box center [700, 313] width 1257 height 19
click at [64, 303] on input "7 7" at bounding box center [57, 314] width 12 height 34
radio input "true"
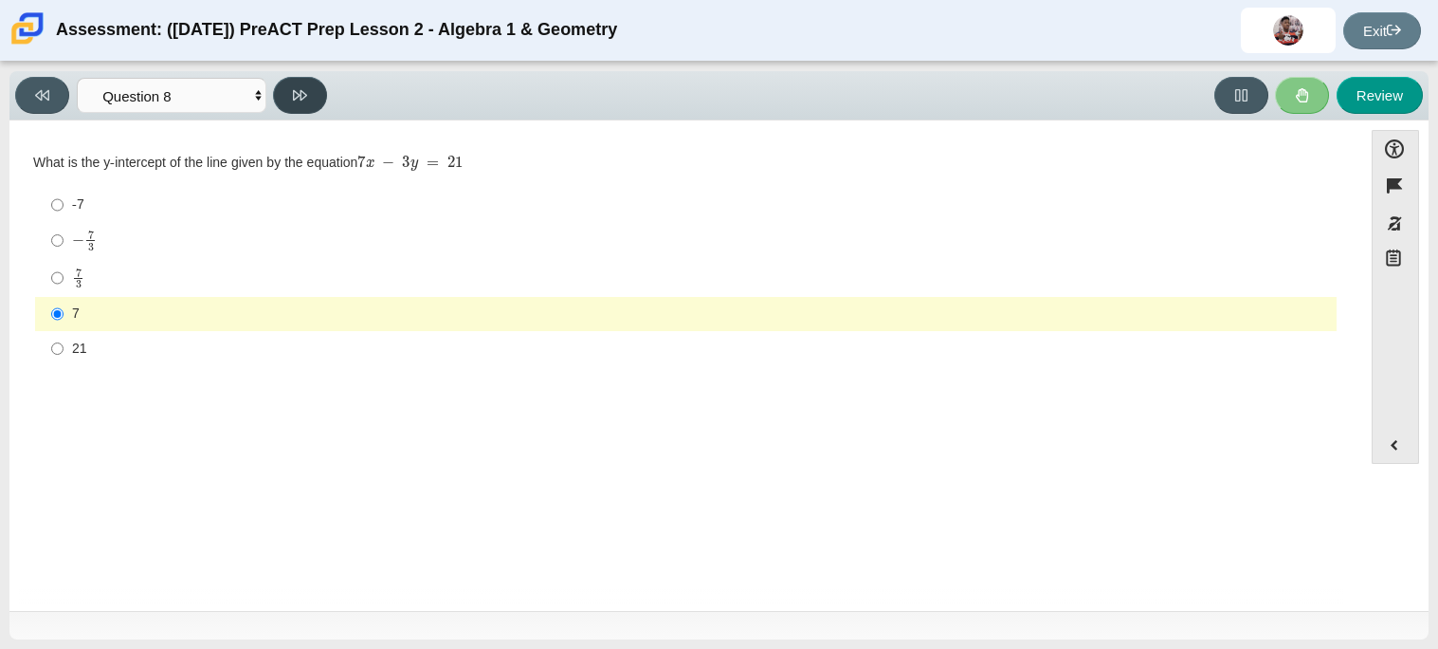
click at [311, 100] on button at bounding box center [300, 95] width 54 height 37
select select "14773eaf-2ca1-47ae-afe7-a624a56f34b3"
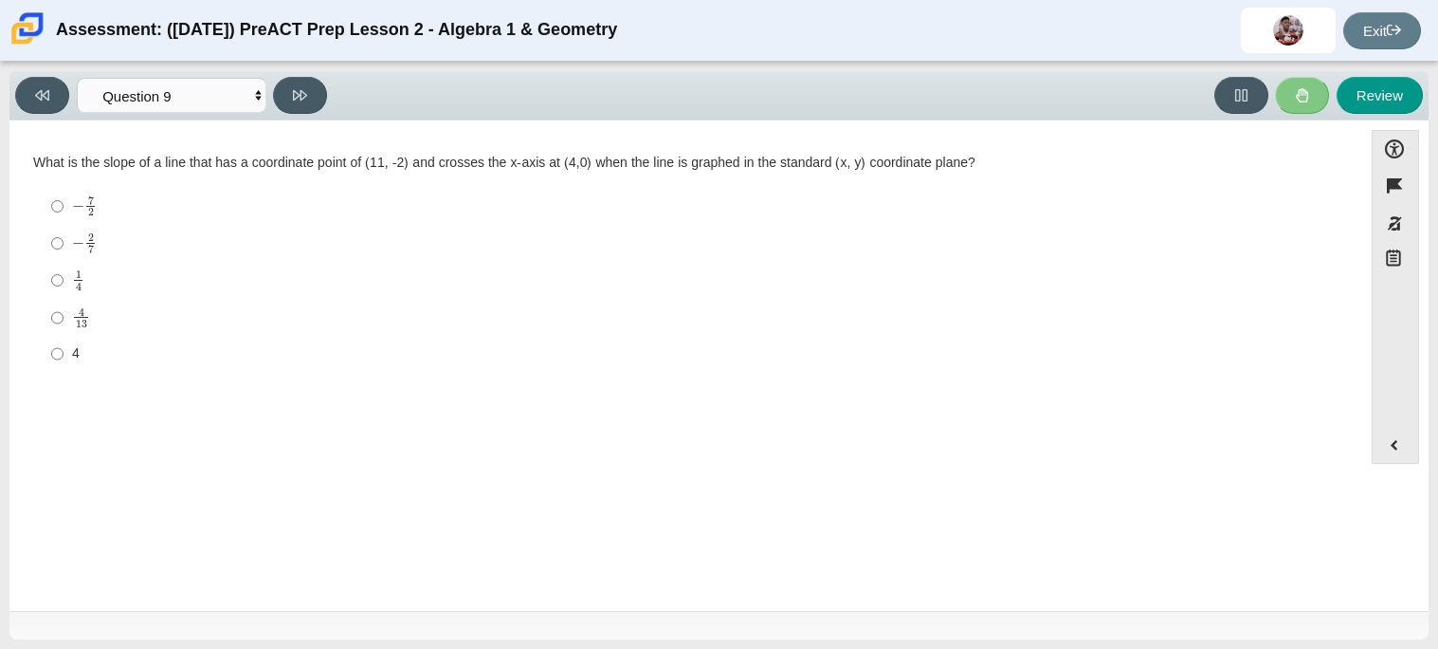
click at [95, 202] on mjx-frac "Assessment items" at bounding box center [90, 205] width 12 height 19
click at [64, 202] on input "− 7 2 negative 7 halves" at bounding box center [57, 206] width 12 height 37
radio input "true"
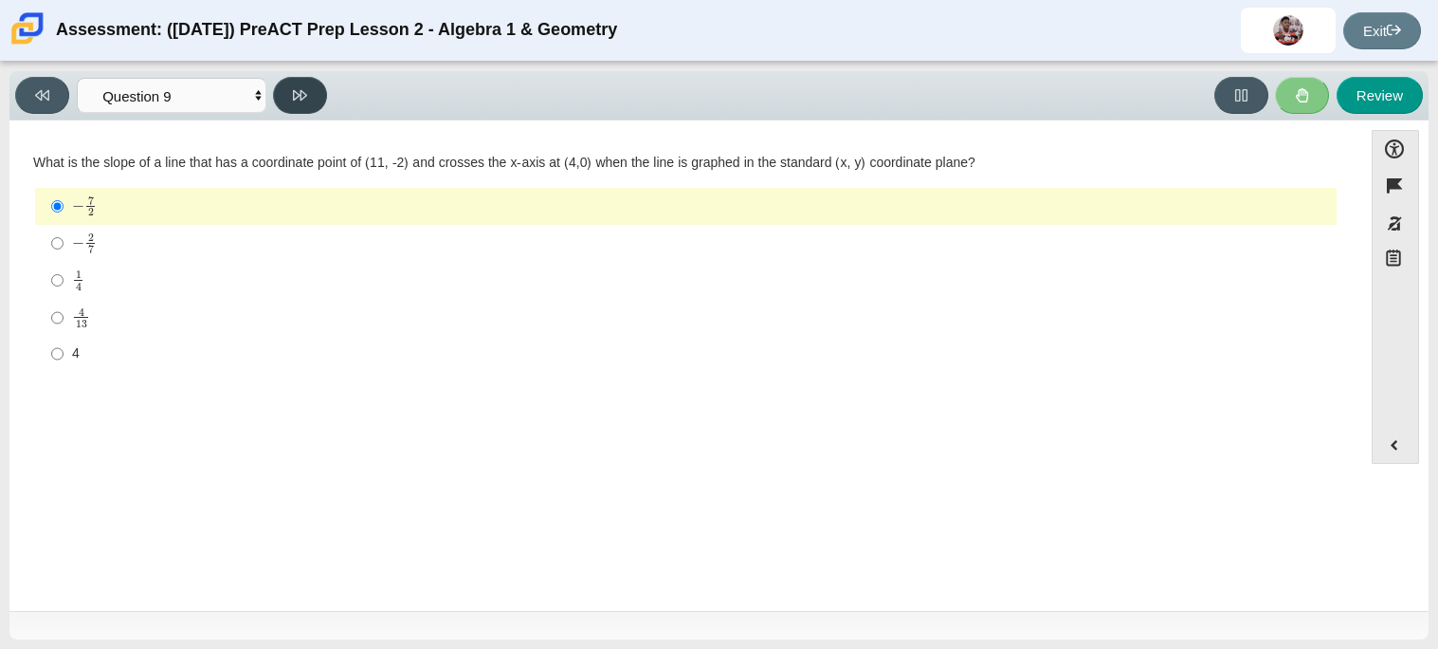
click at [300, 93] on icon at bounding box center [300, 95] width 14 height 10
select select "96b71634-eacb-4f7e-8aef-411727d9bcba"
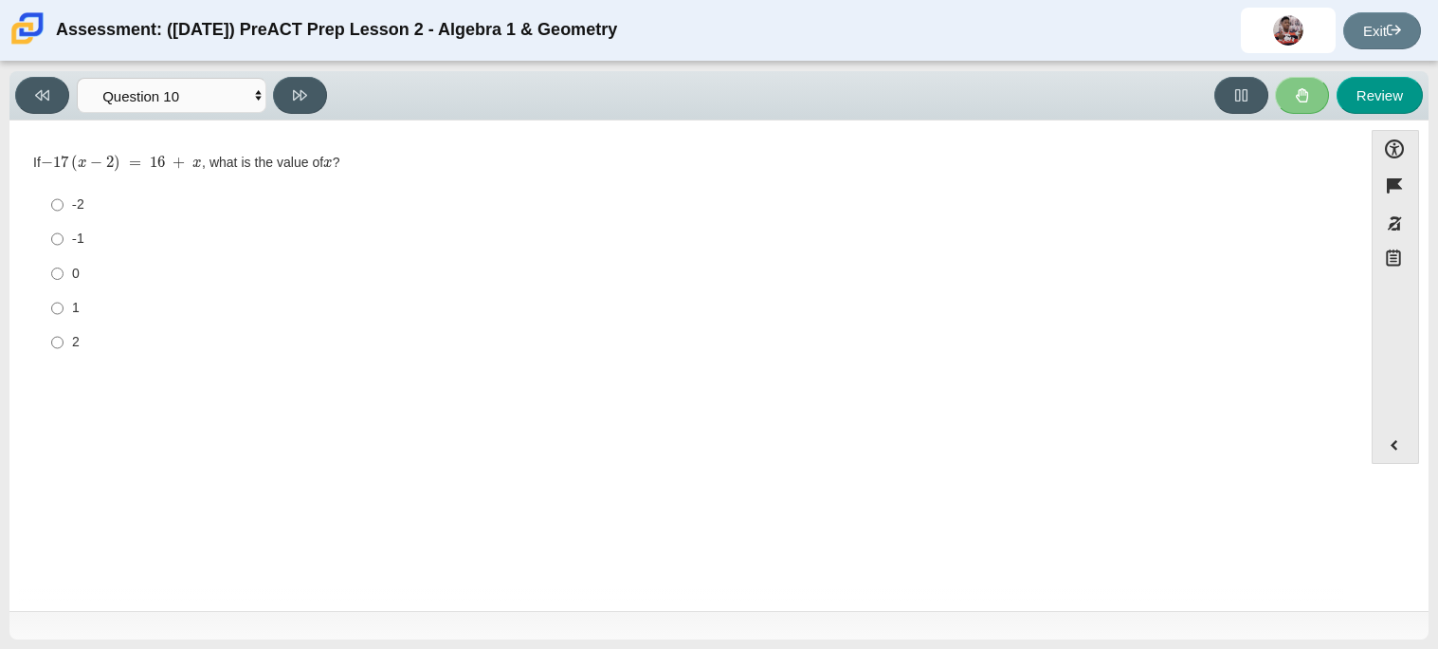
click at [82, 210] on div "-2" at bounding box center [700, 204] width 1257 height 19
click at [64, 210] on input "-2 -2" at bounding box center [57, 205] width 12 height 34
radio input "true"
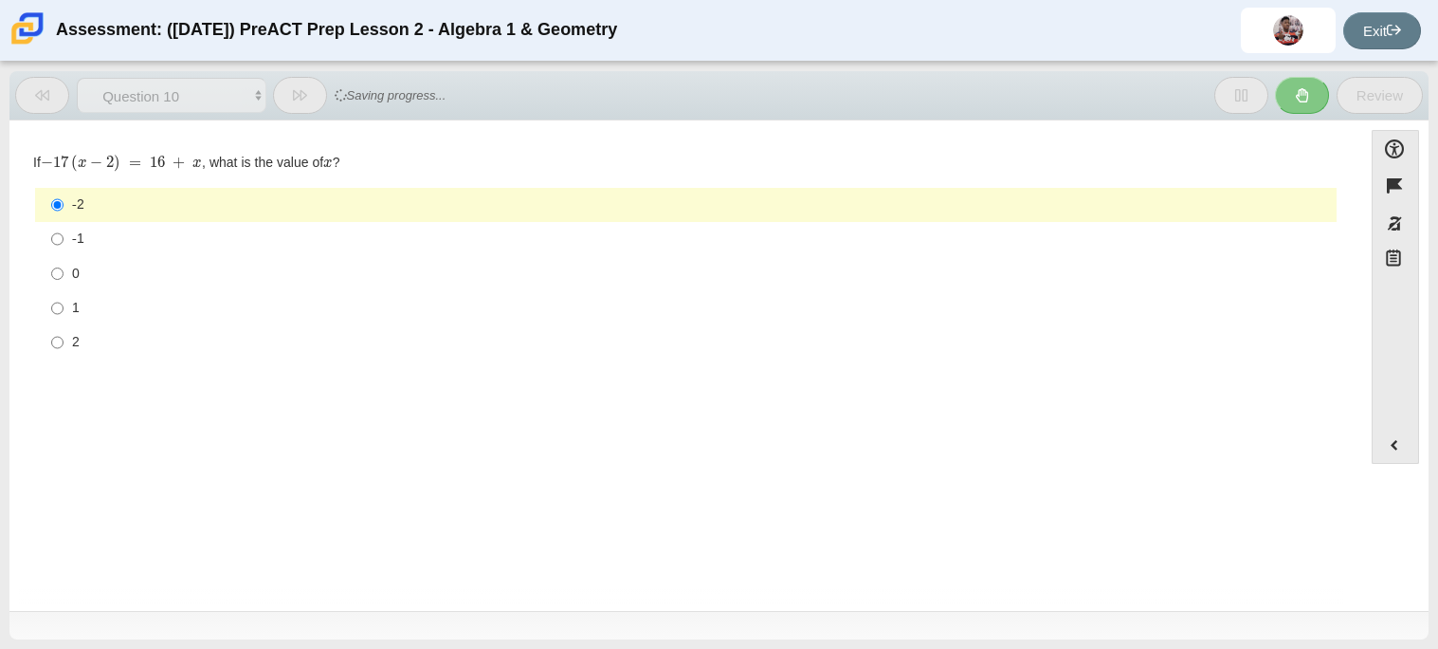
click at [81, 278] on div "0" at bounding box center [700, 274] width 1257 height 19
click at [64, 278] on input "0 0" at bounding box center [57, 273] width 12 height 34
radio input "true"
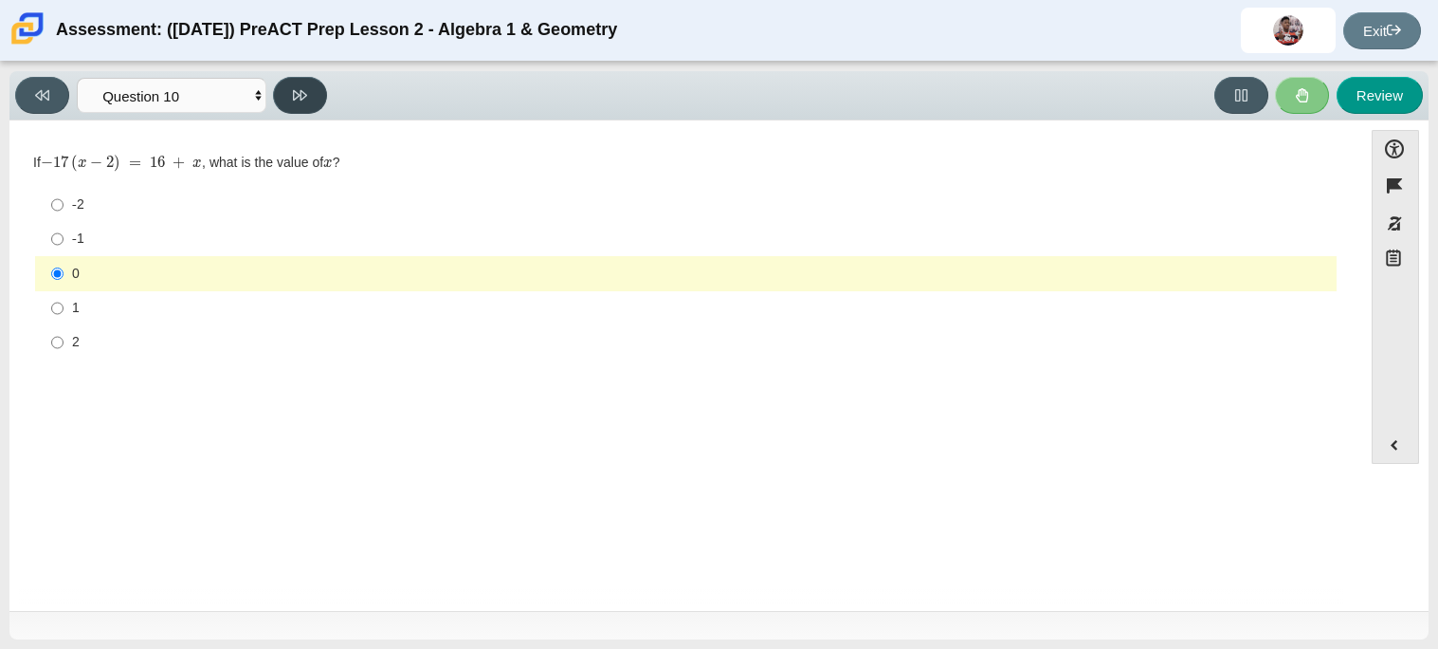
click at [311, 88] on button at bounding box center [300, 95] width 54 height 37
select select "review"
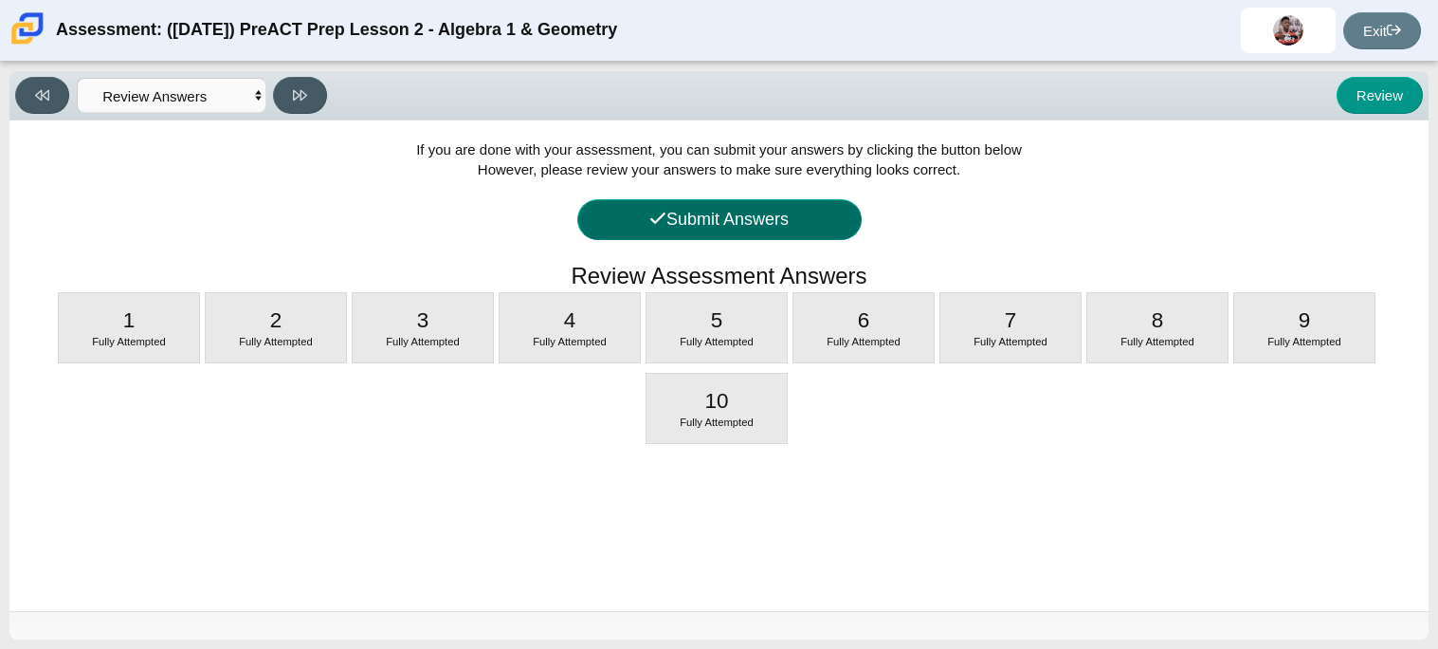
click at [648, 205] on button "Submit Answers" at bounding box center [719, 219] width 284 height 41
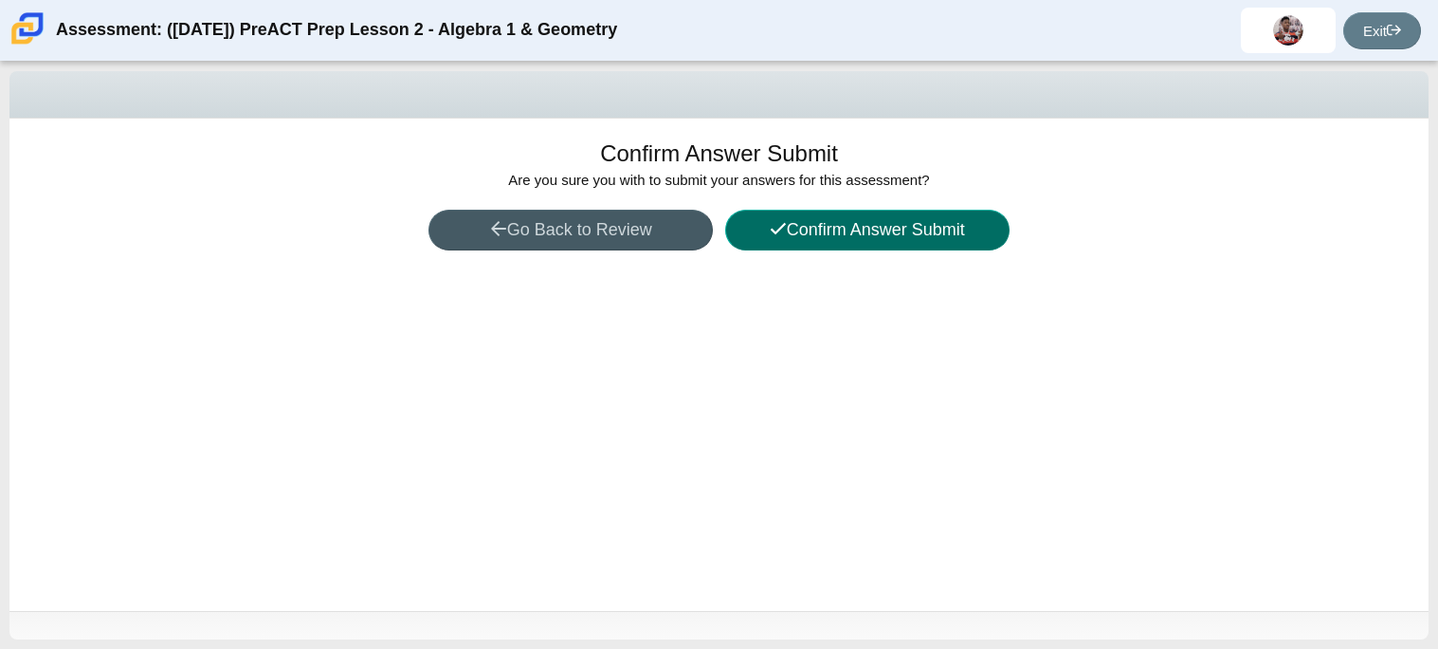
click at [796, 238] on button "Confirm Answer Submit" at bounding box center [867, 230] width 284 height 41
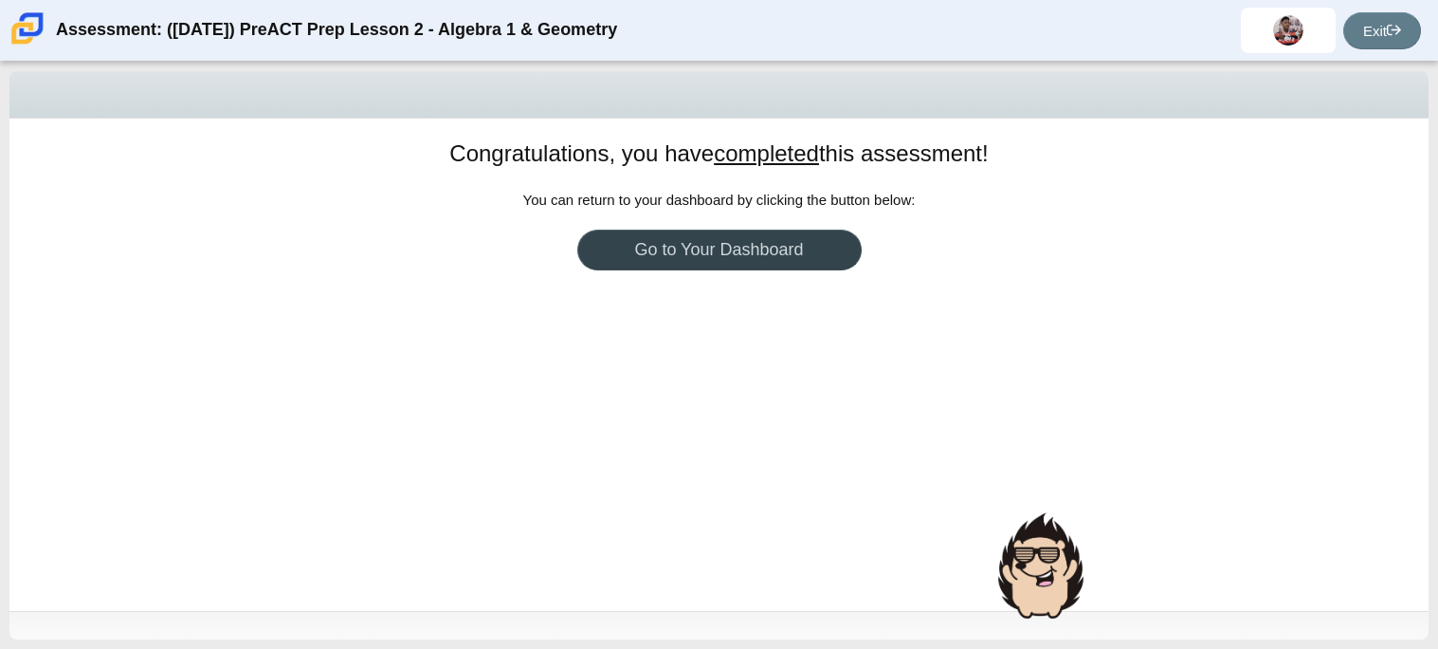
click at [786, 245] on link "Go to Your Dashboard" at bounding box center [719, 249] width 284 height 41
